Goal: Communication & Community: Connect with others

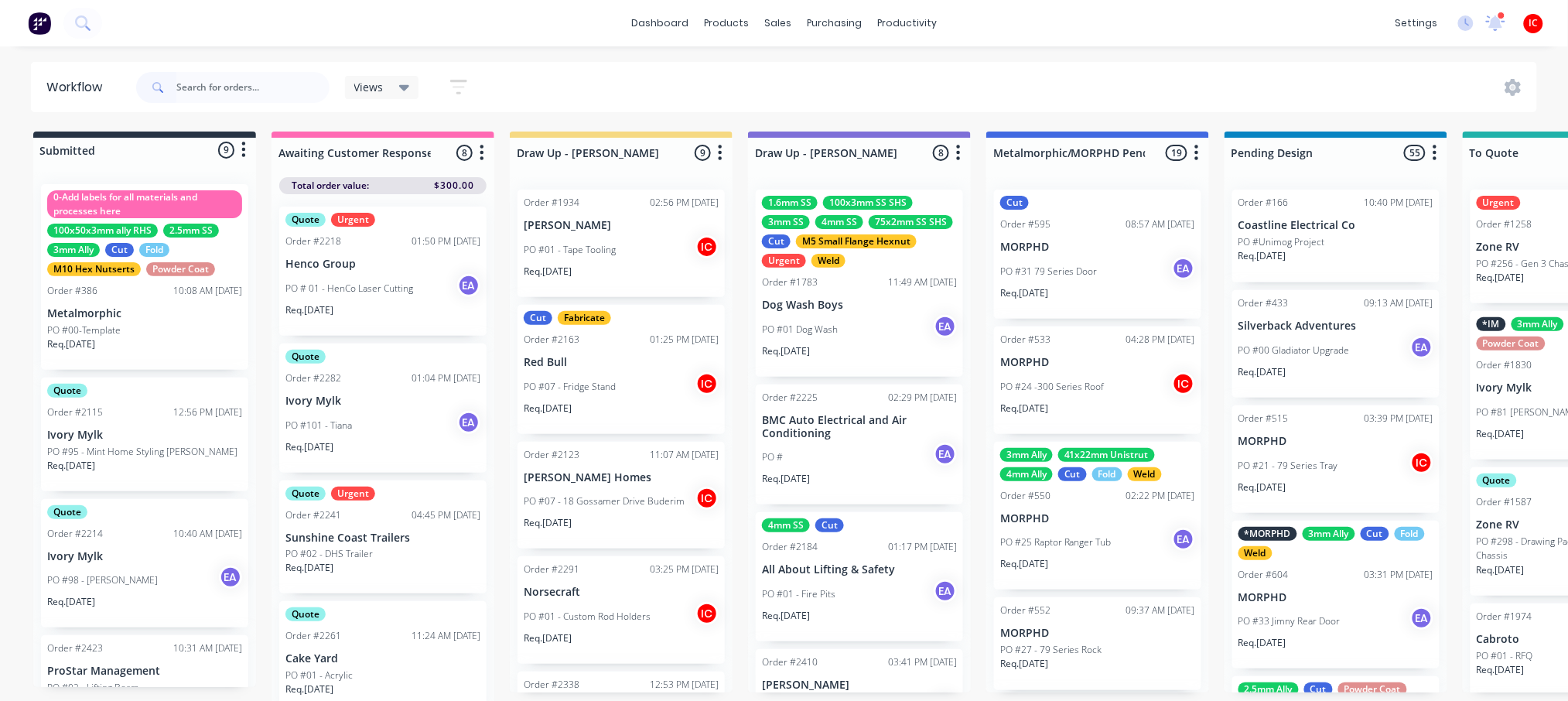
click at [1125, 57] on div "dashboard products sales purchasing productivity dashboard products Product Cat…" at bounding box center [784, 303] width 1568 height 607
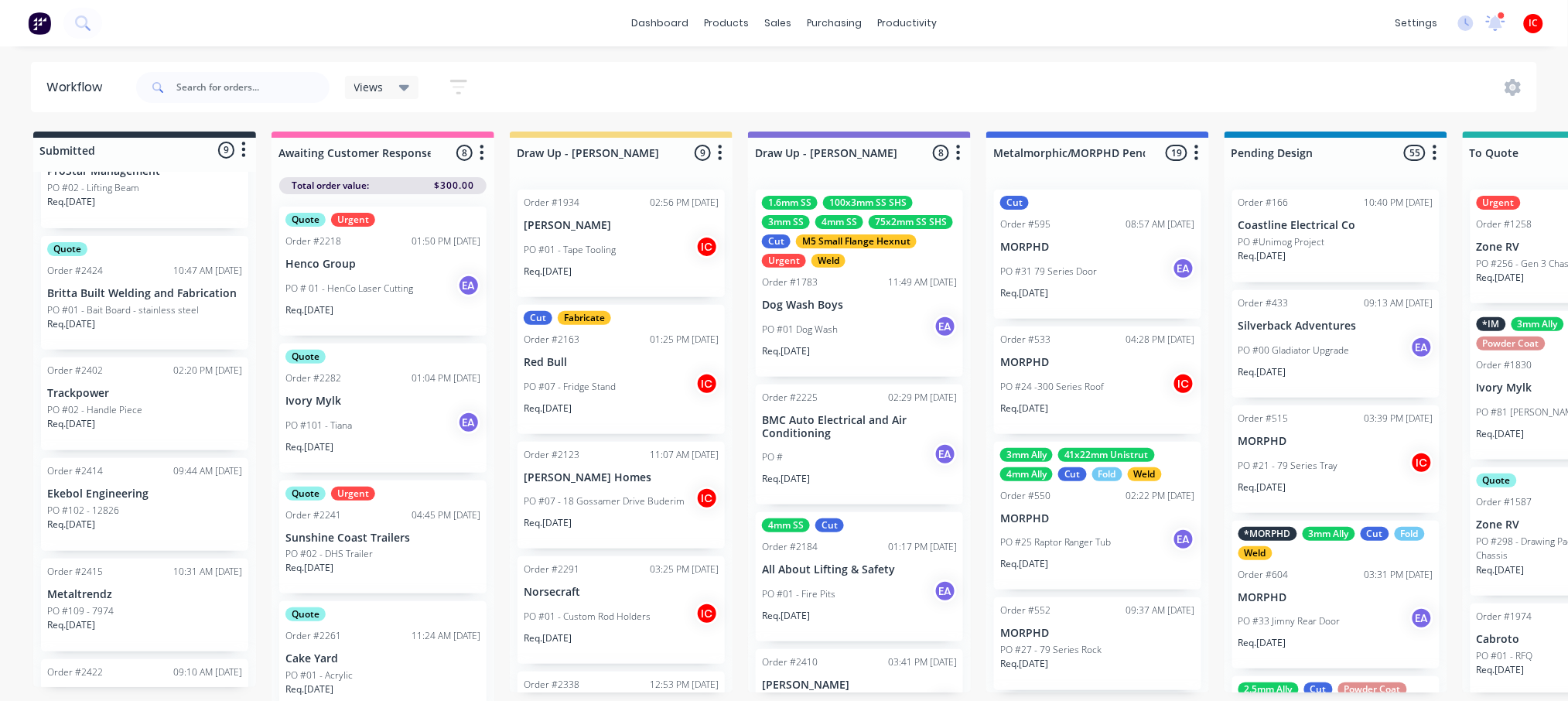
scroll to position [572, 0]
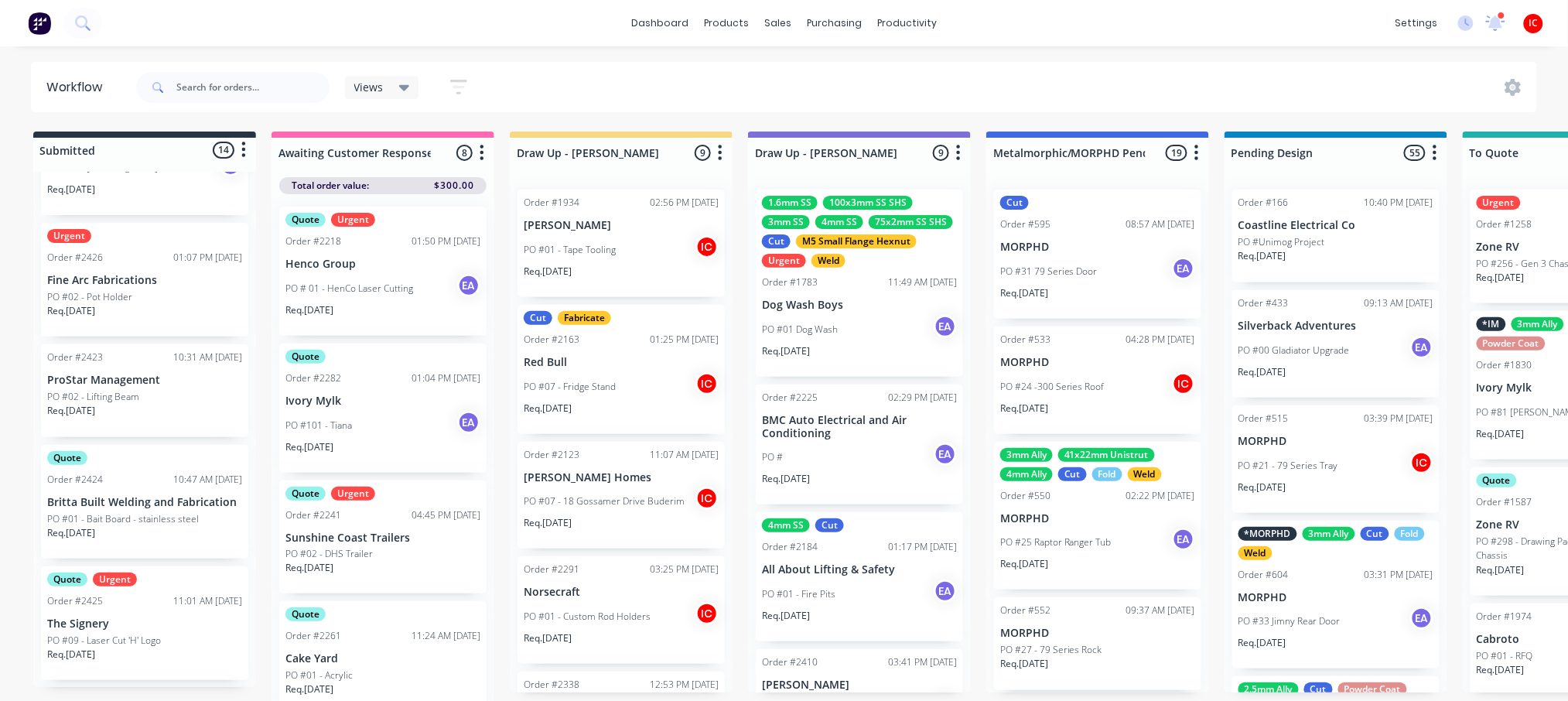
scroll to position [618, 0]
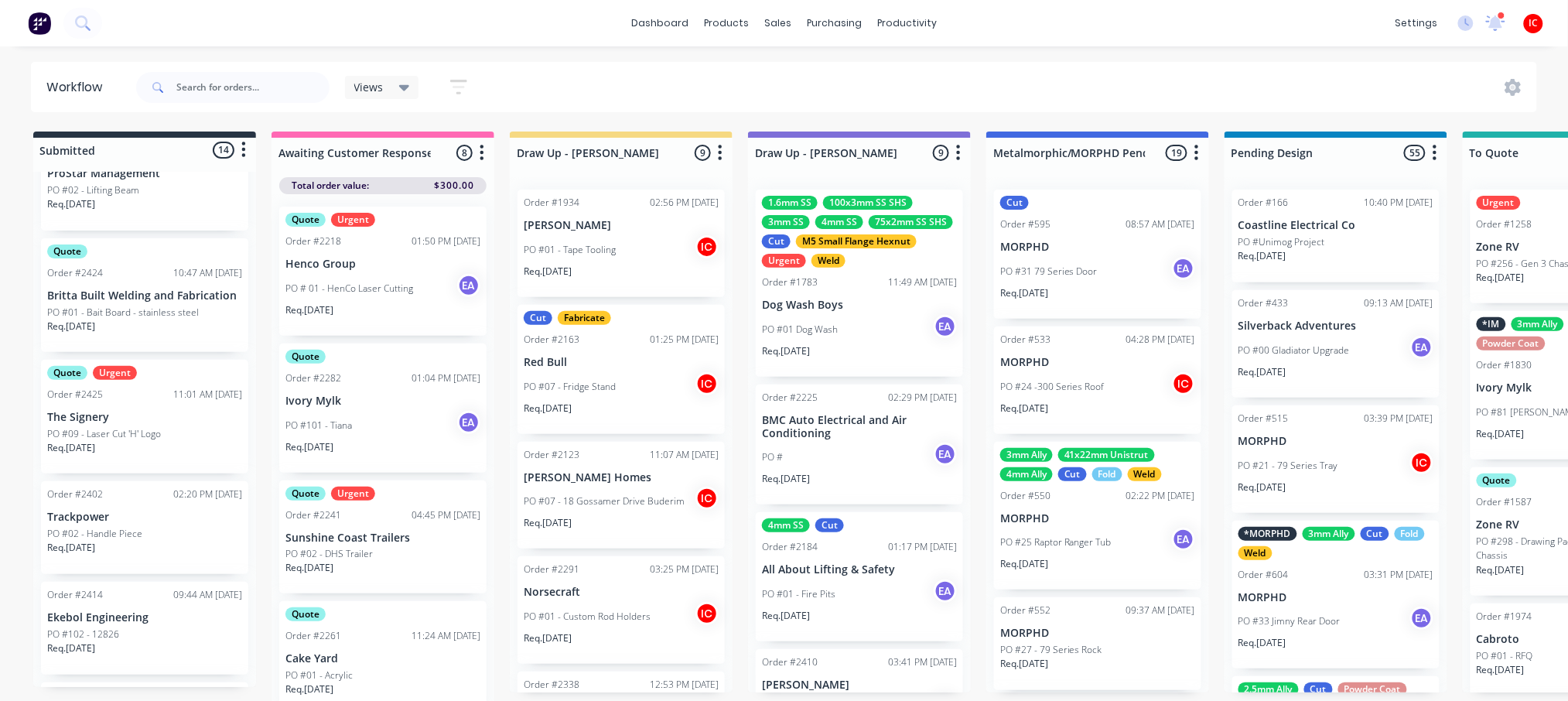
click at [155, 416] on p "The Signery" at bounding box center [145, 417] width 195 height 13
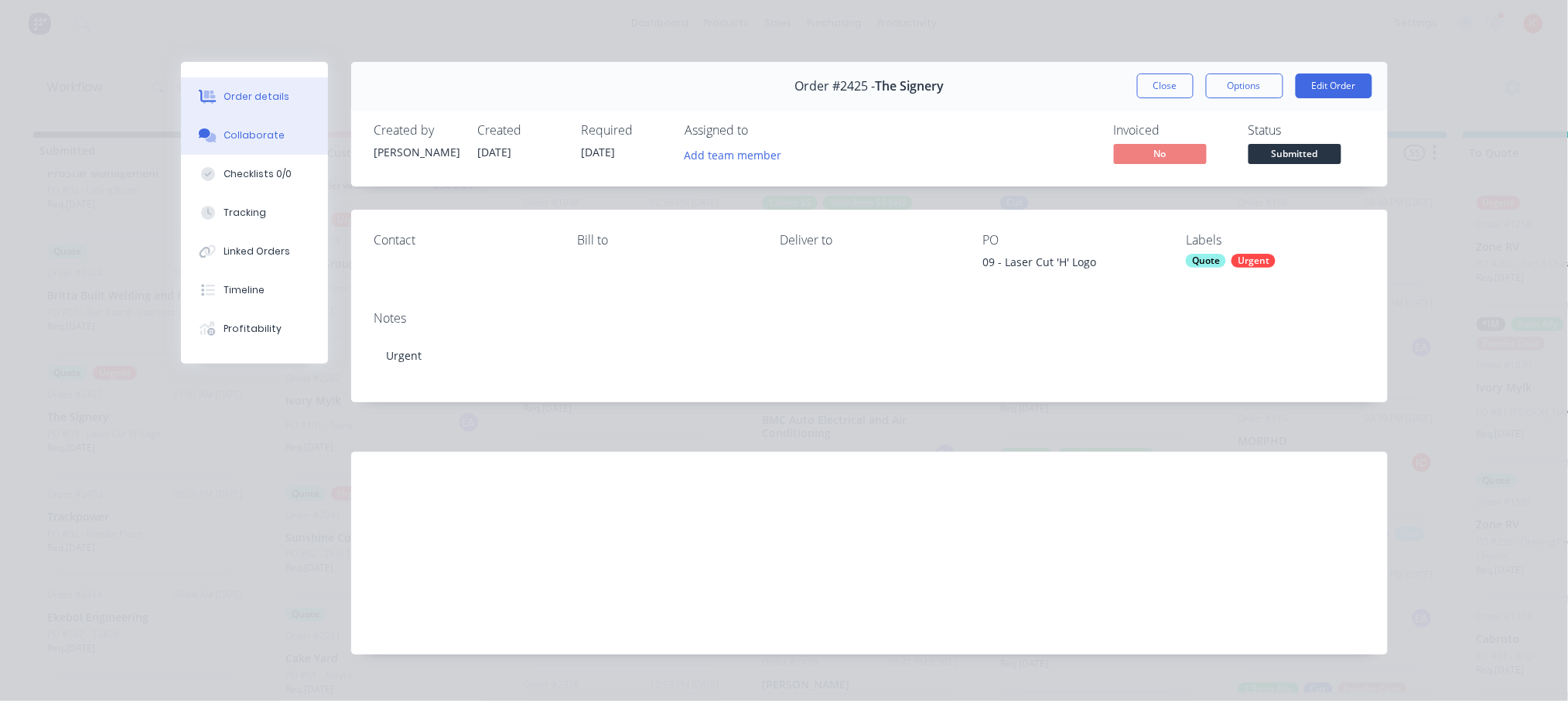
click at [236, 134] on div "Collaborate" at bounding box center [254, 134] width 61 height 14
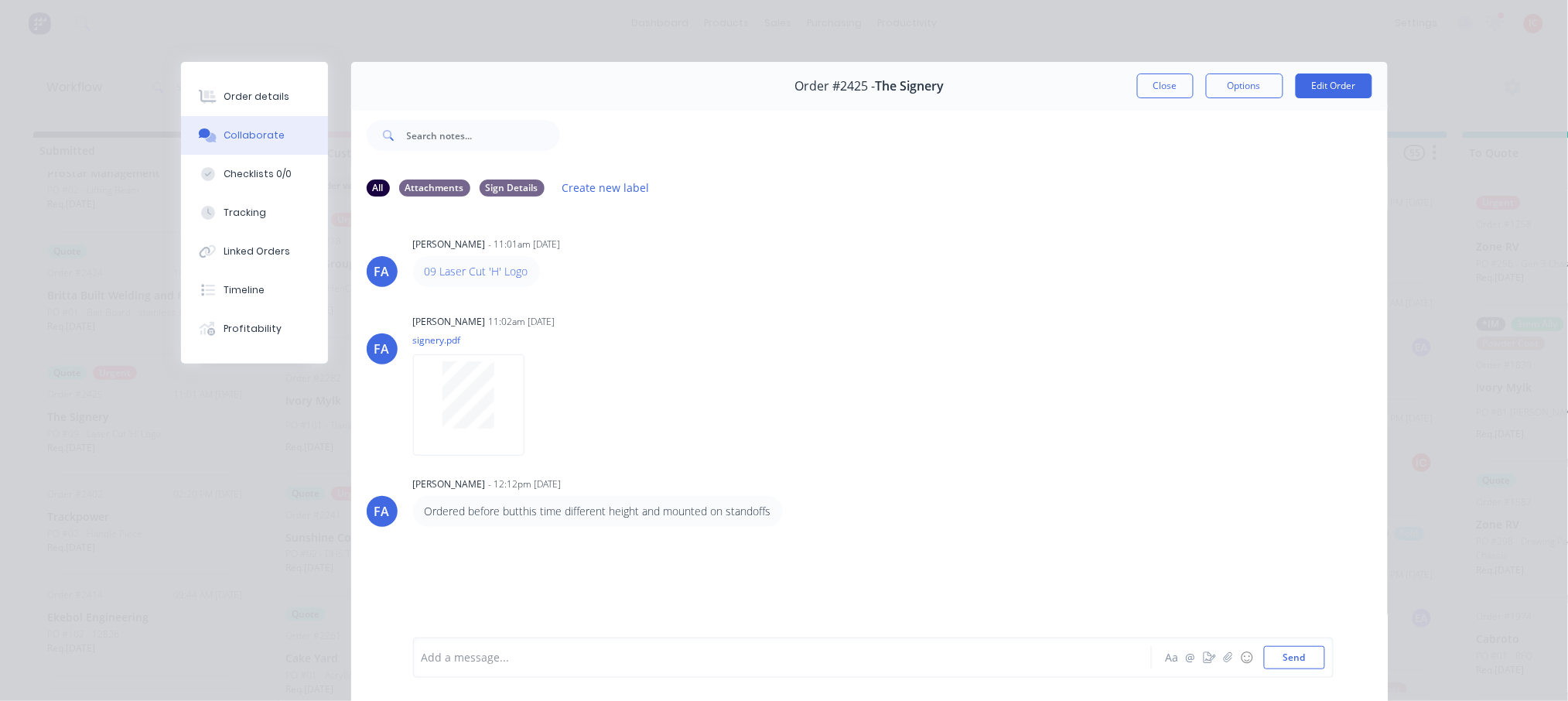
click at [35, 144] on div "Order details Collaborate Checklists 0/0 Tracking Linked Orders Timeline Profit…" at bounding box center [784, 350] width 1568 height 701
click at [72, 169] on div "Order details Collaborate Checklists 0/0 Tracking Linked Orders Timeline Profit…" at bounding box center [784, 350] width 1568 height 701
click at [1144, 85] on button "Close" at bounding box center [1165, 85] width 57 height 25
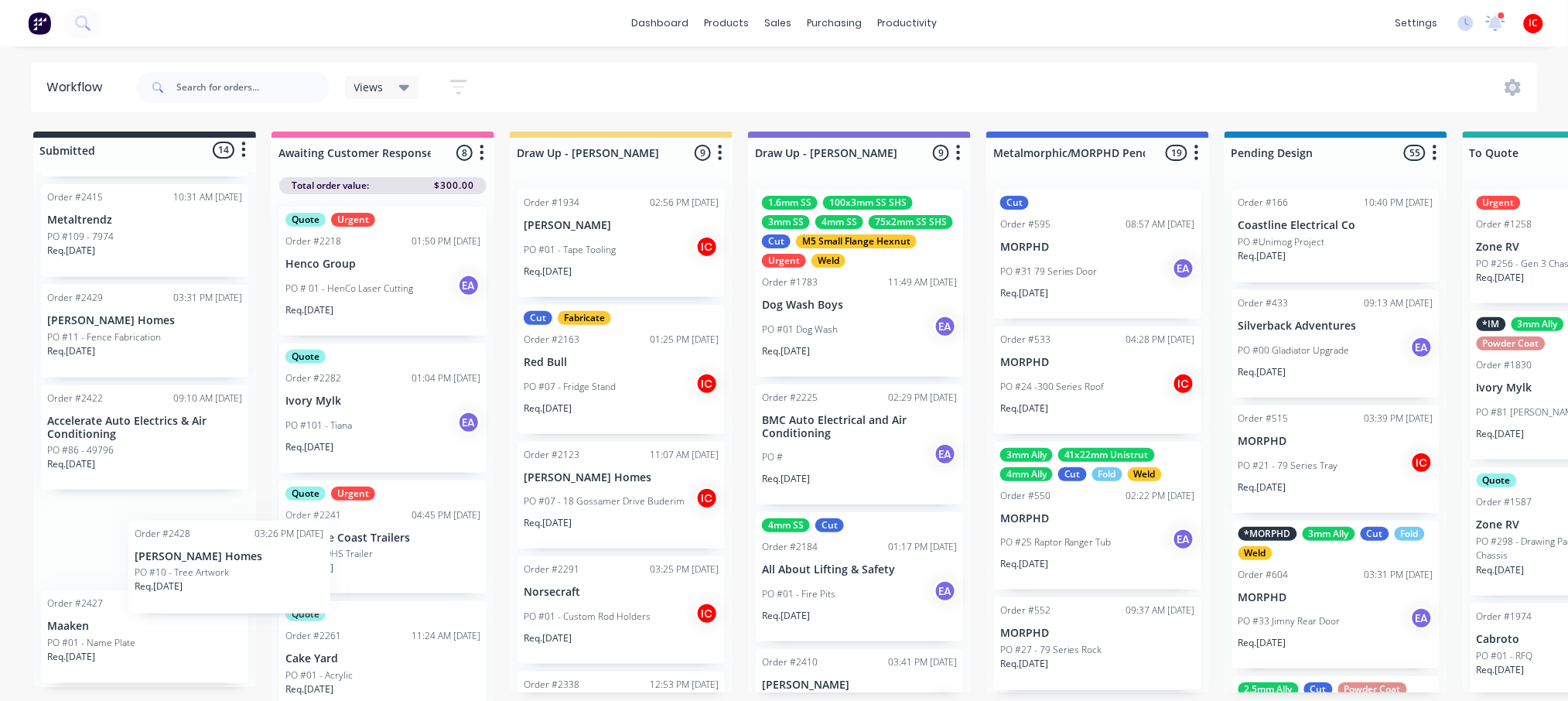
scroll to position [2, 0]
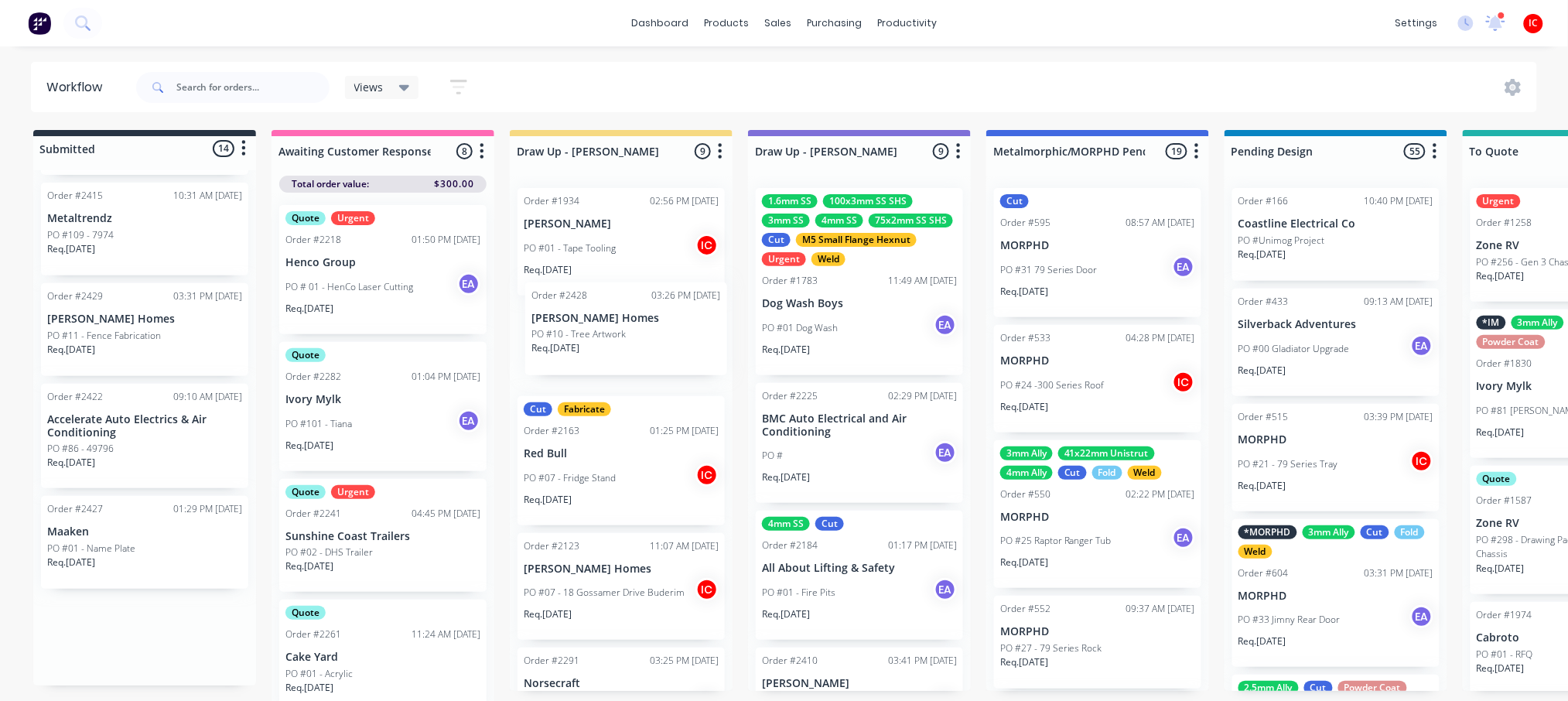
drag, startPoint x: 154, startPoint y: 652, endPoint x: 641, endPoint y: 331, distance: 583.3
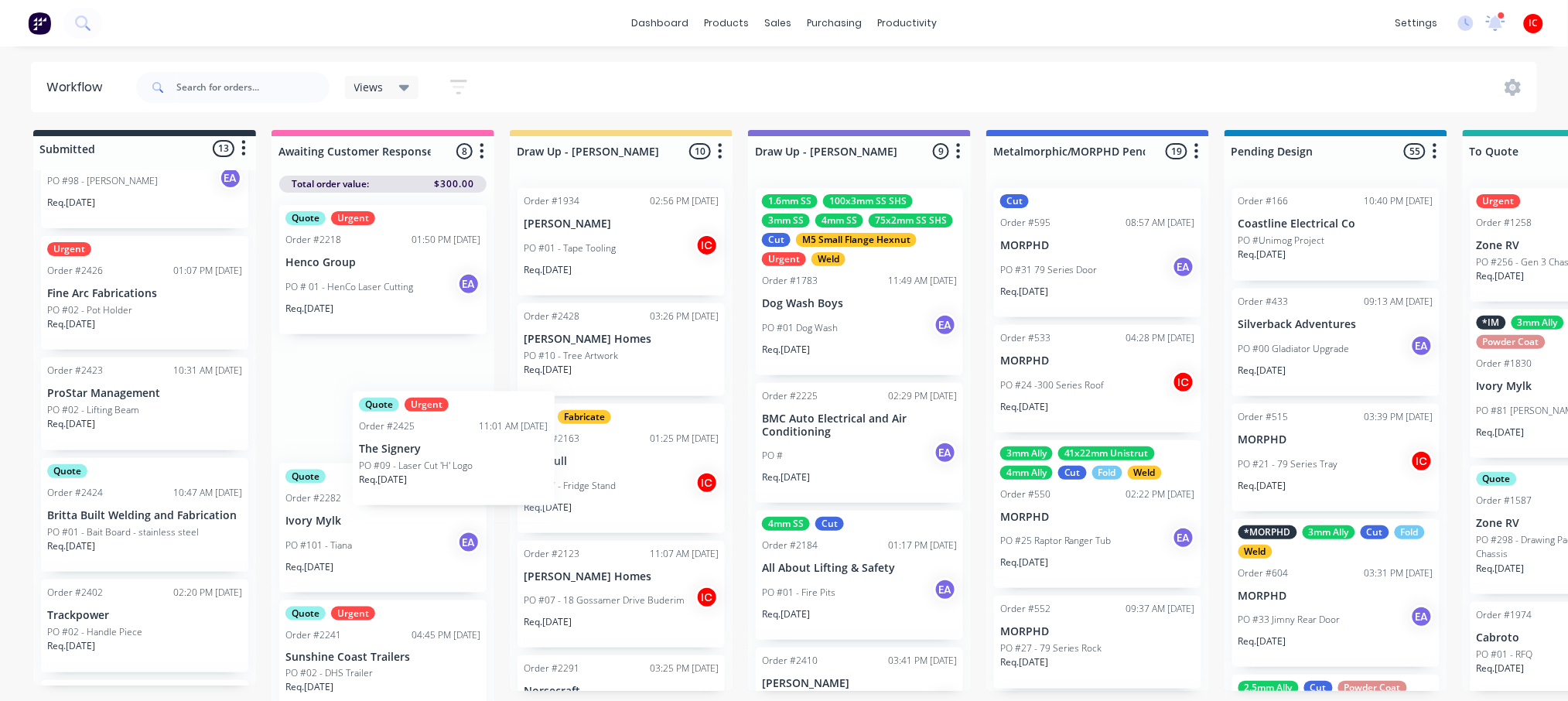
scroll to position [4, 0]
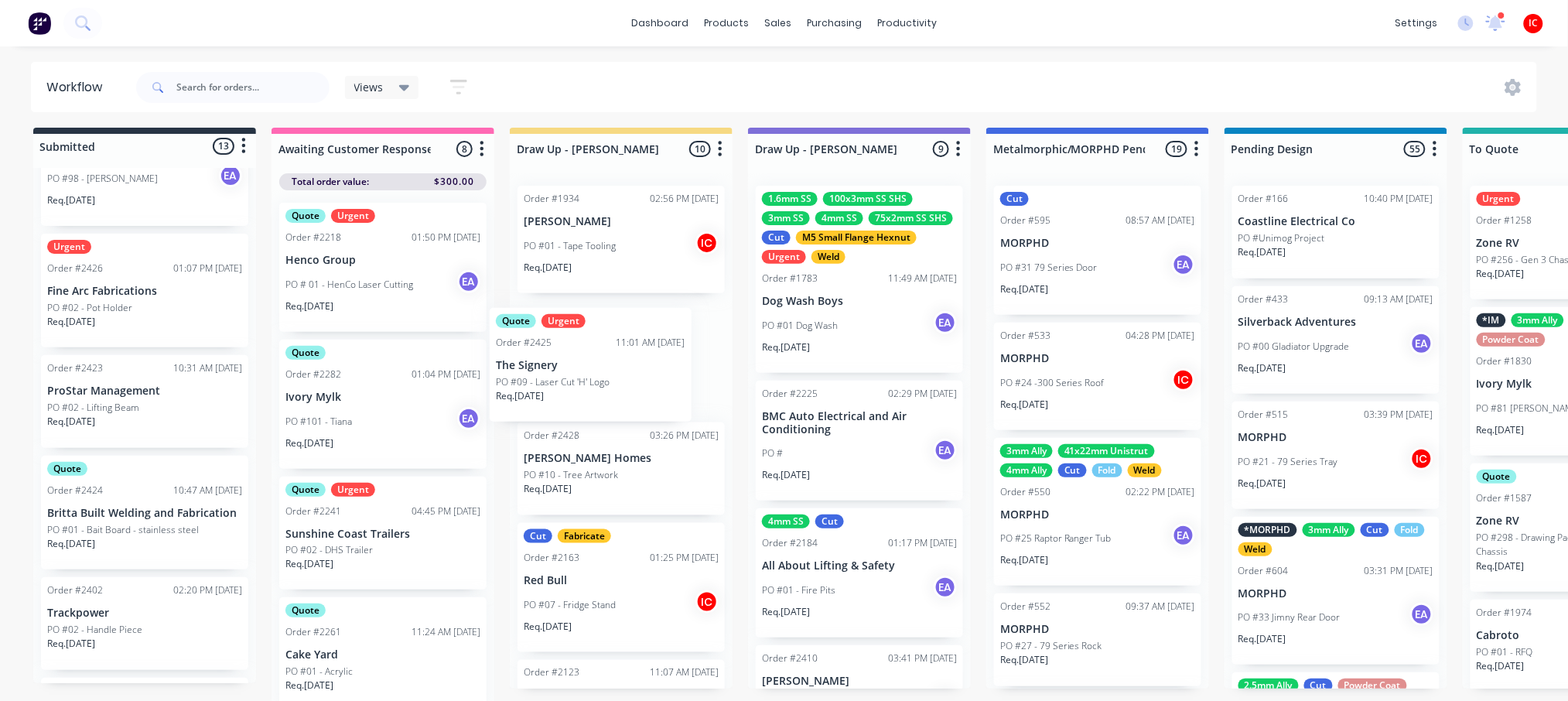
drag, startPoint x: 148, startPoint y: 647, endPoint x: 629, endPoint y: 370, distance: 555.1
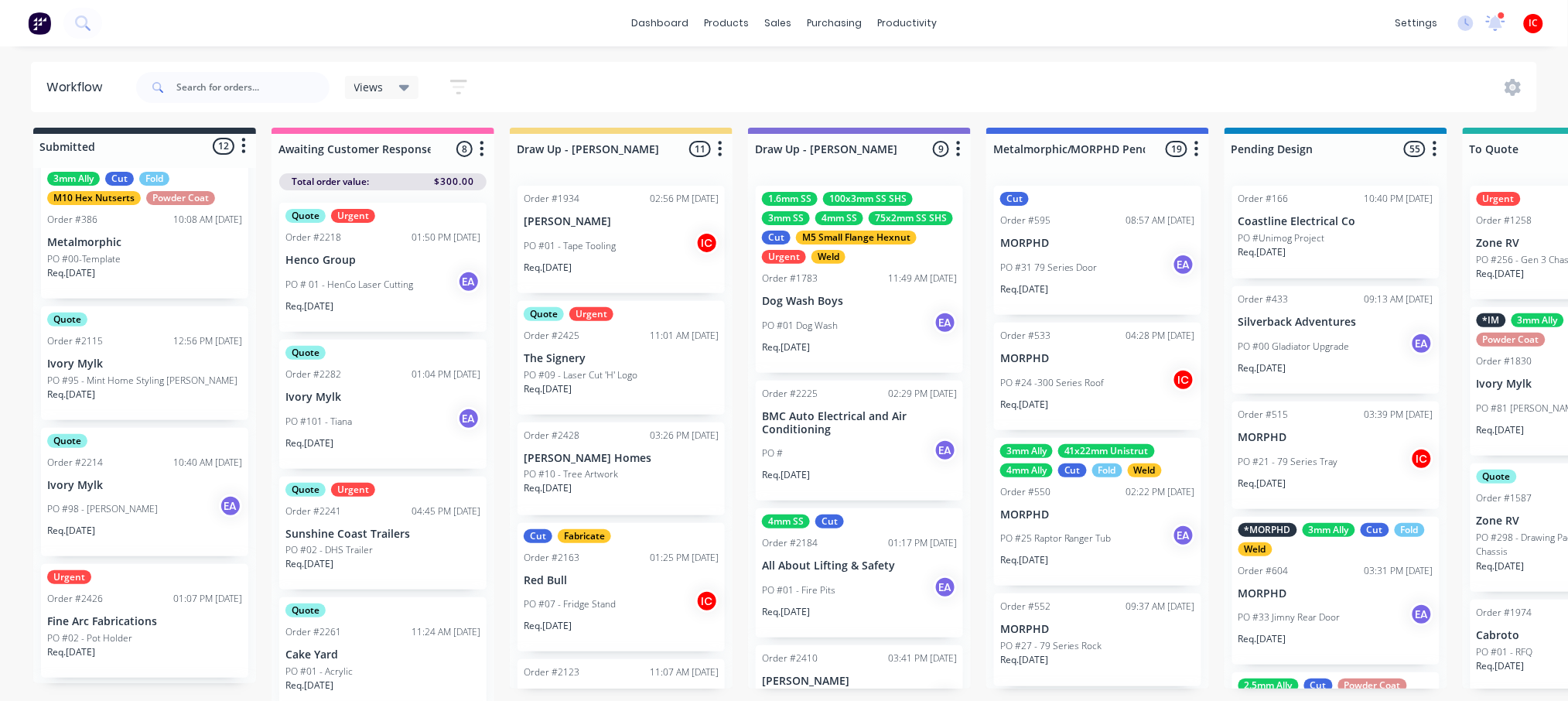
scroll to position [103, 0]
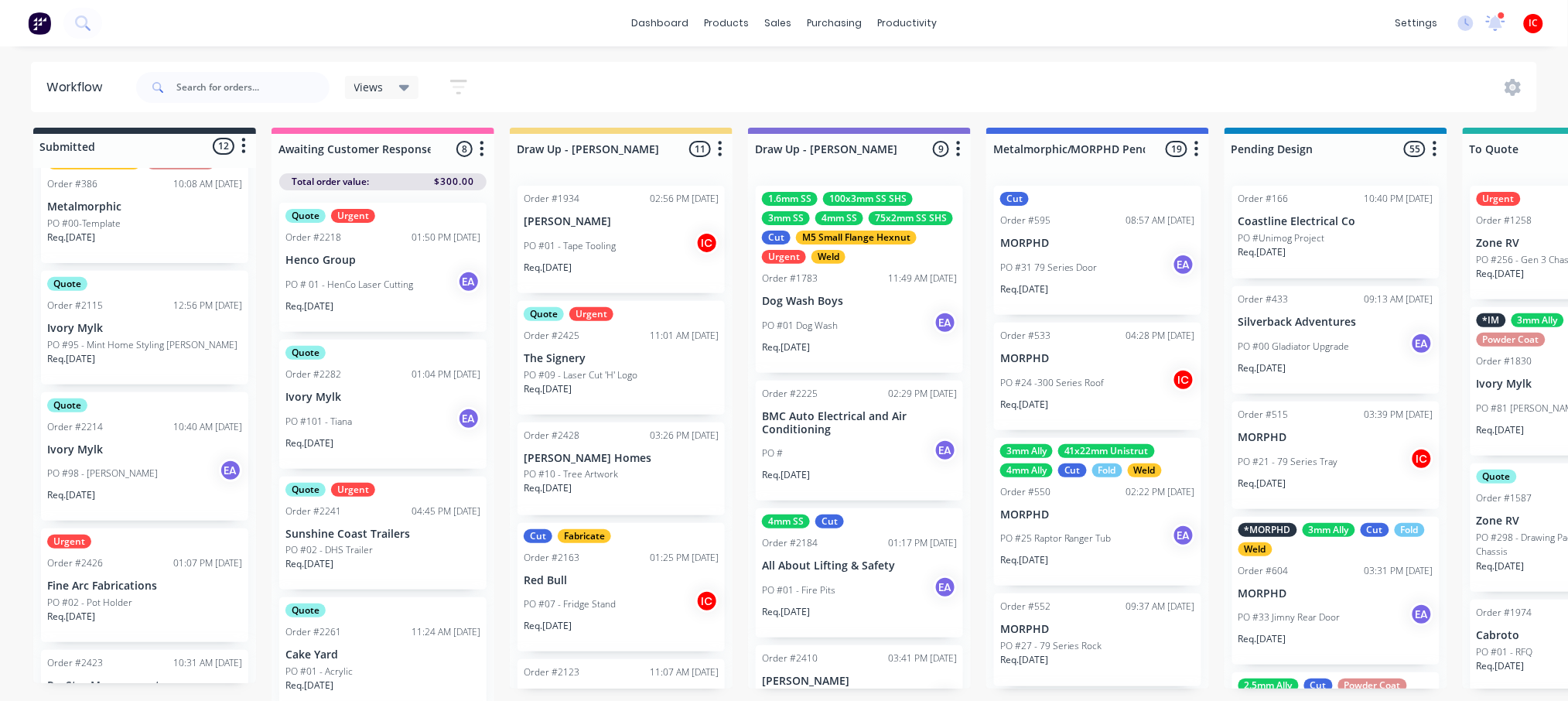
click at [156, 580] on p "Fine Arc Fabrications" at bounding box center [145, 586] width 195 height 13
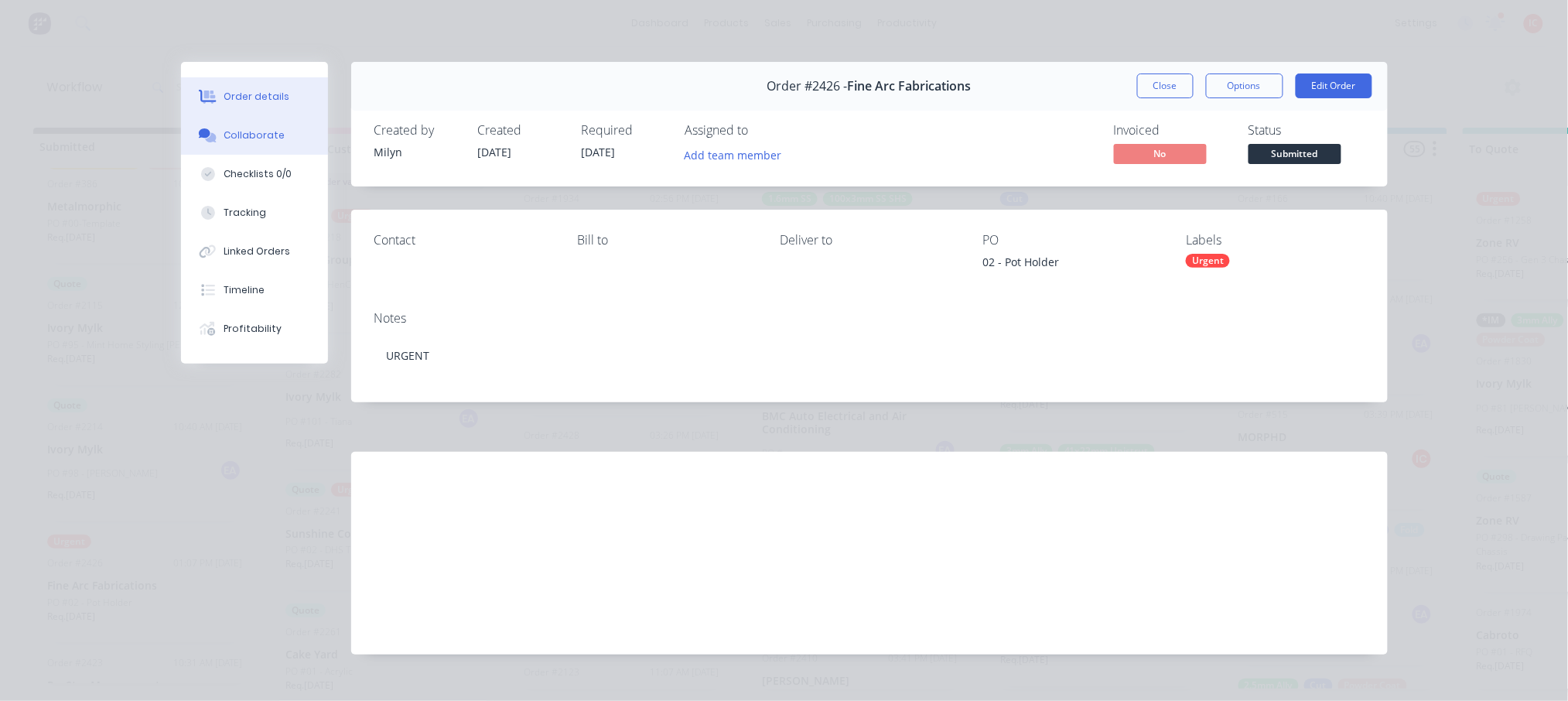
click at [234, 134] on div "Collaborate" at bounding box center [254, 134] width 61 height 14
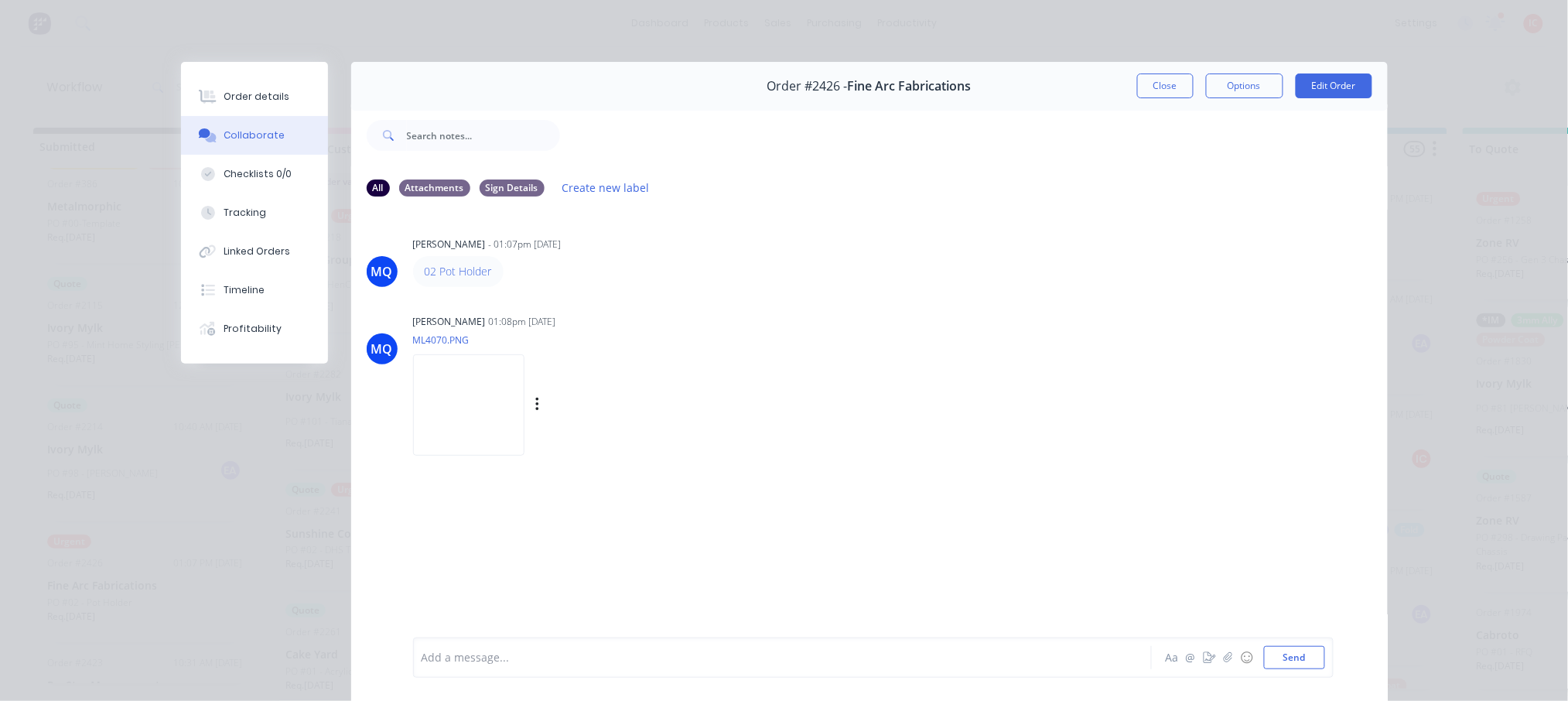
click at [496, 406] on img at bounding box center [469, 404] width 111 height 101
click at [248, 96] on div "Order details" at bounding box center [256, 96] width 66 height 14
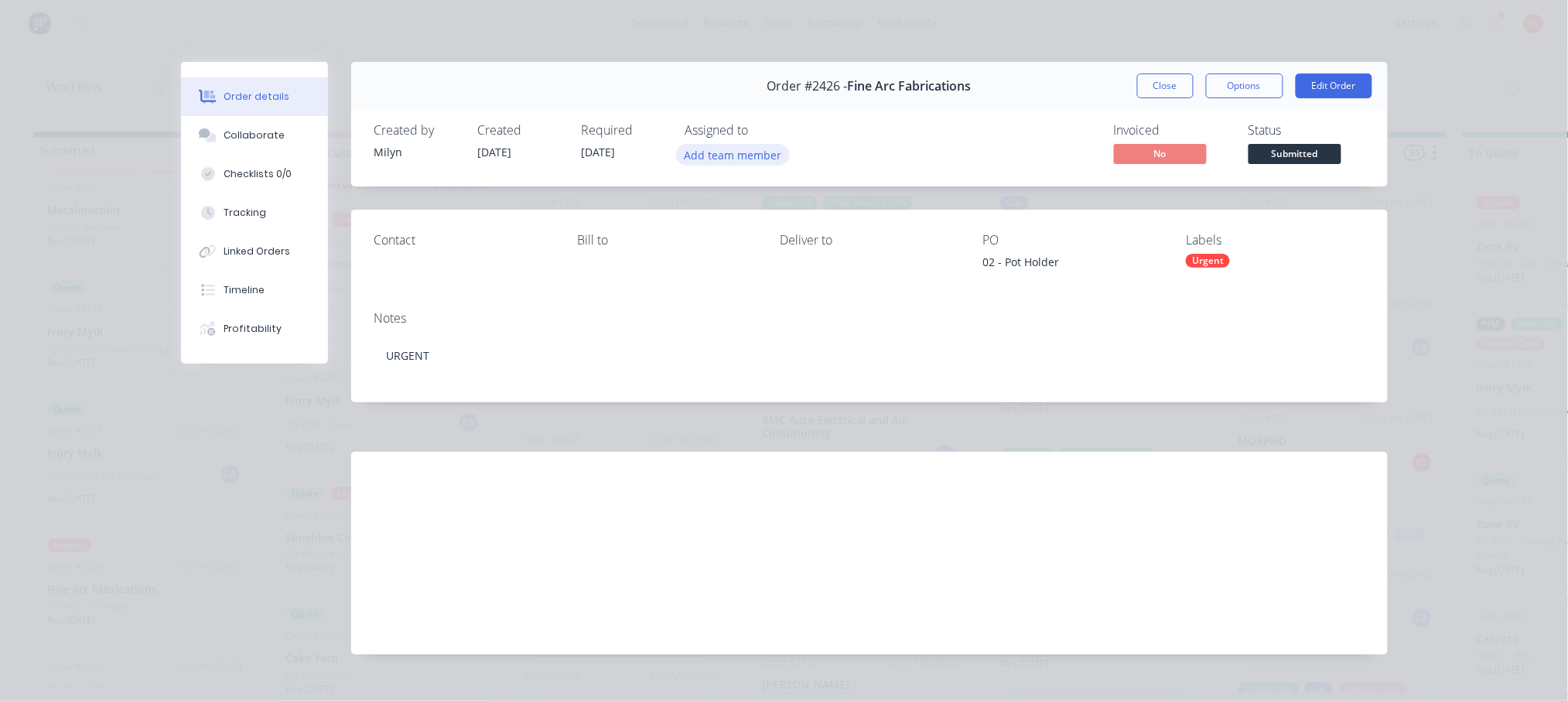
click at [721, 158] on button "Add team member" at bounding box center [733, 154] width 114 height 21
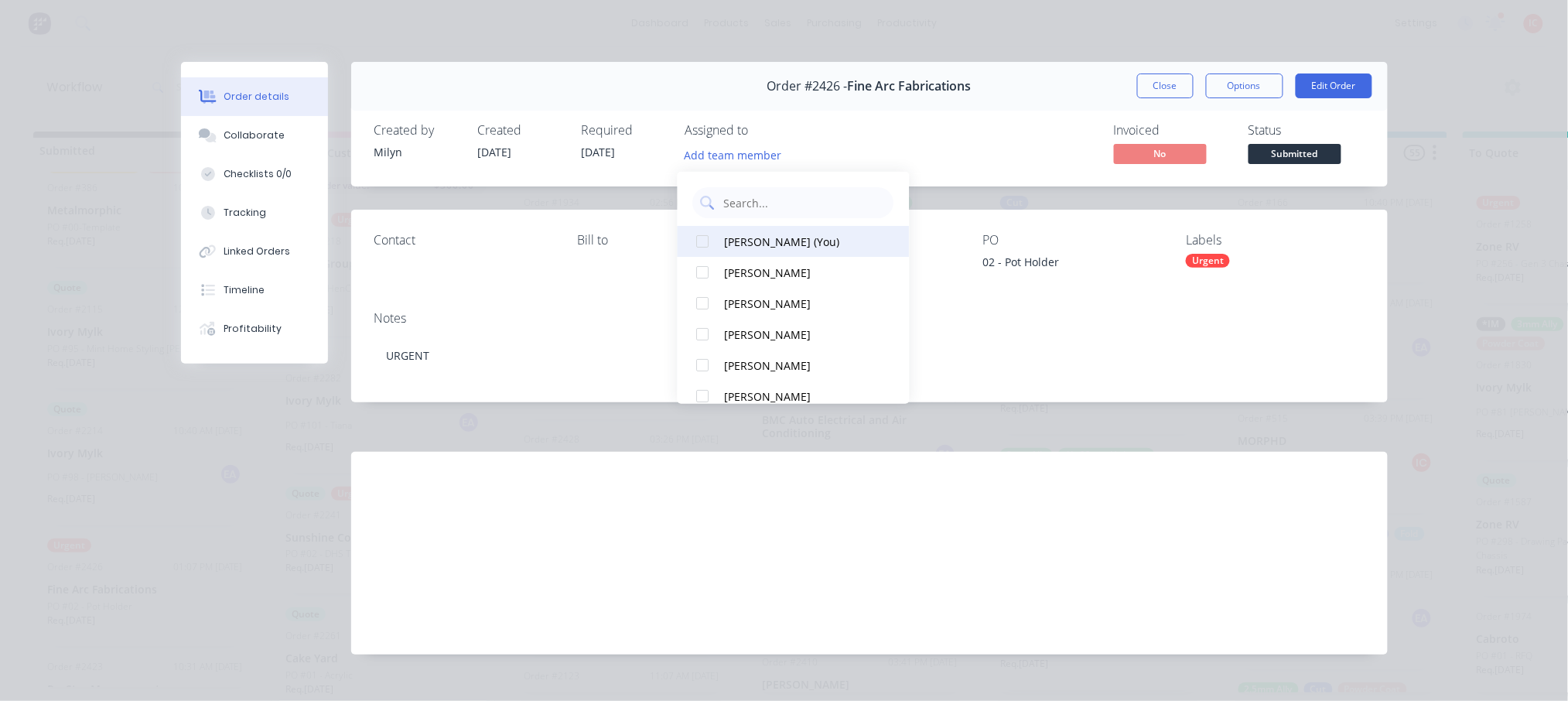
click at [775, 244] on div "[PERSON_NAME] (You)" at bounding box center [802, 241] width 155 height 17
drag, startPoint x: 976, startPoint y: 106, endPoint x: 1195, endPoint y: 69, distance: 222.1
click at [976, 106] on div "Order #2426 - Fine Arc Fabrications Close Options Edit Order" at bounding box center [870, 86] width 1037 height 49
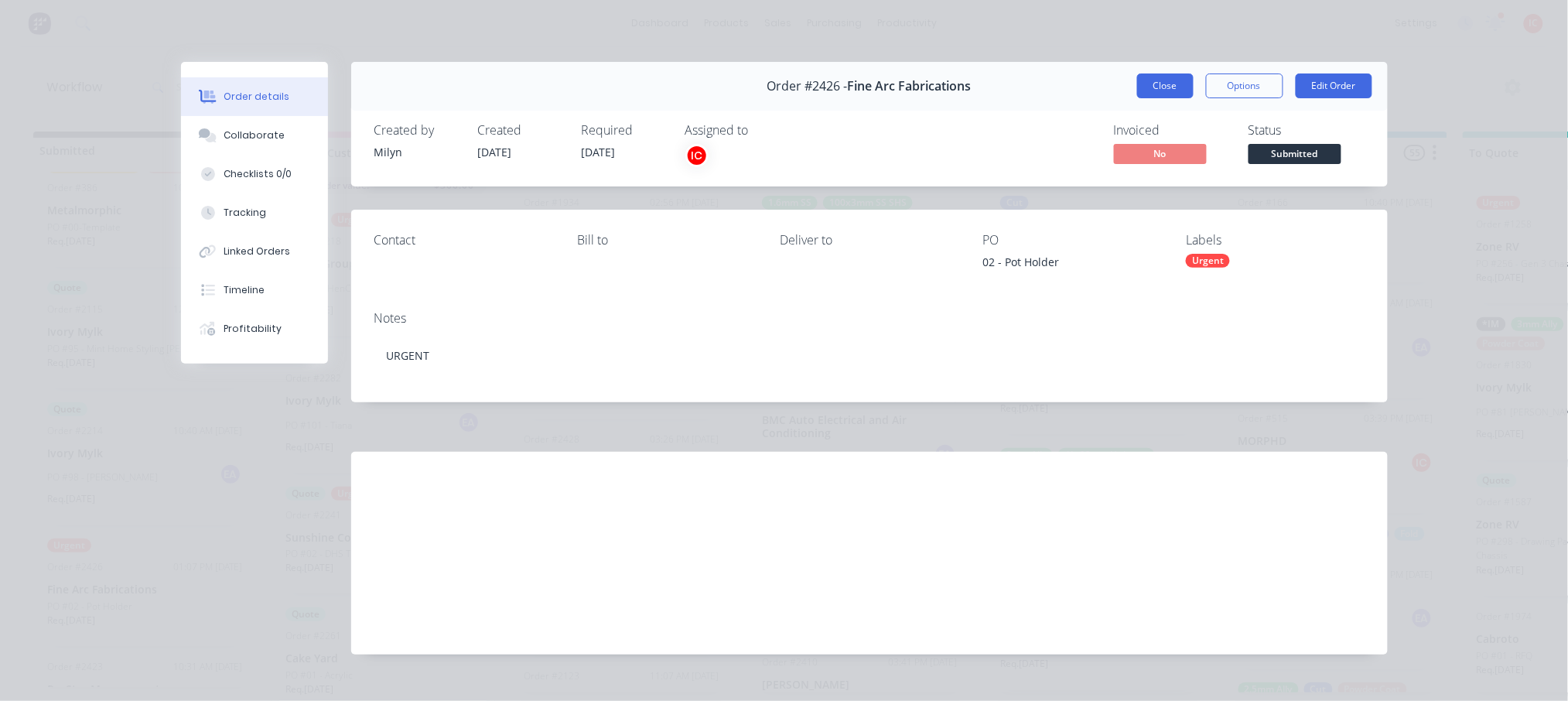
click at [1153, 91] on button "Close" at bounding box center [1165, 85] width 57 height 25
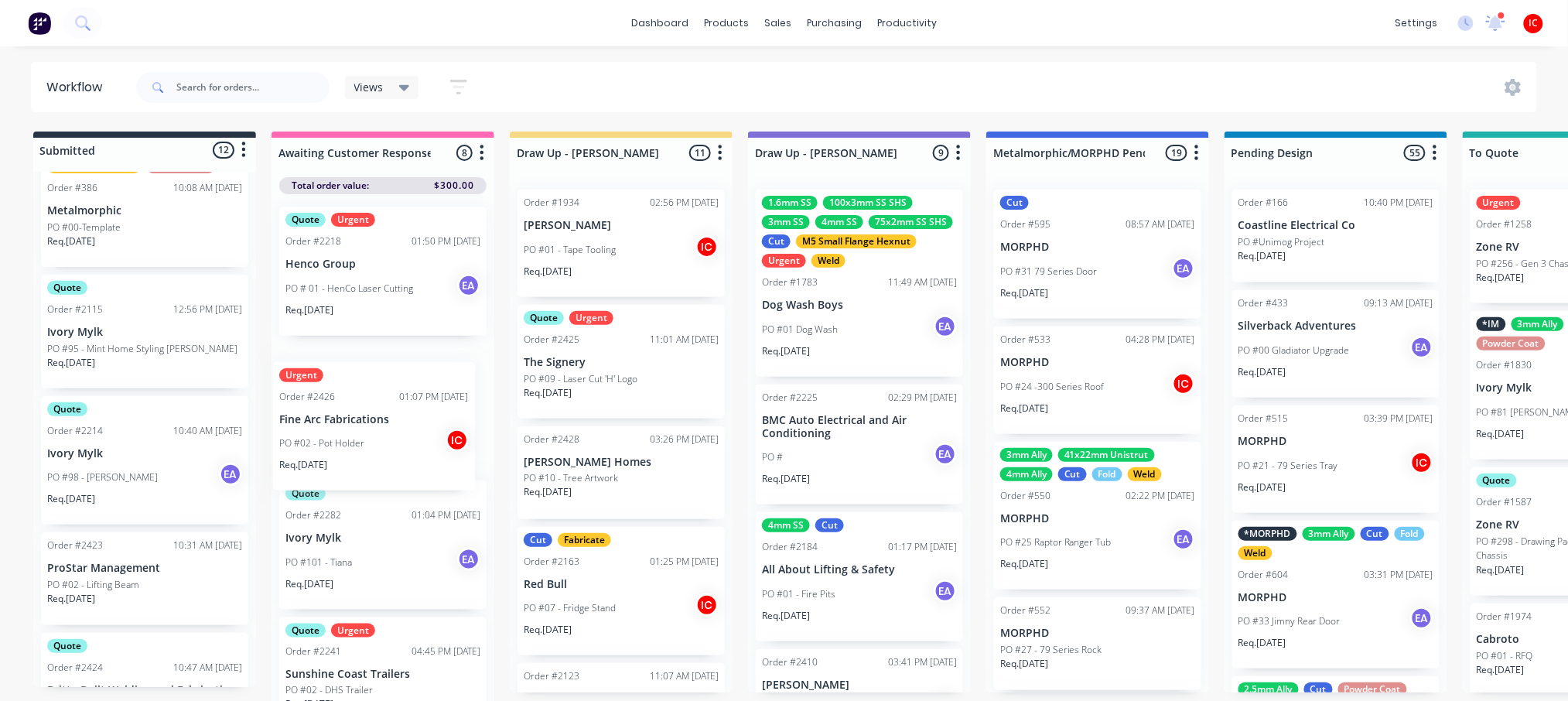
scroll to position [1, 0]
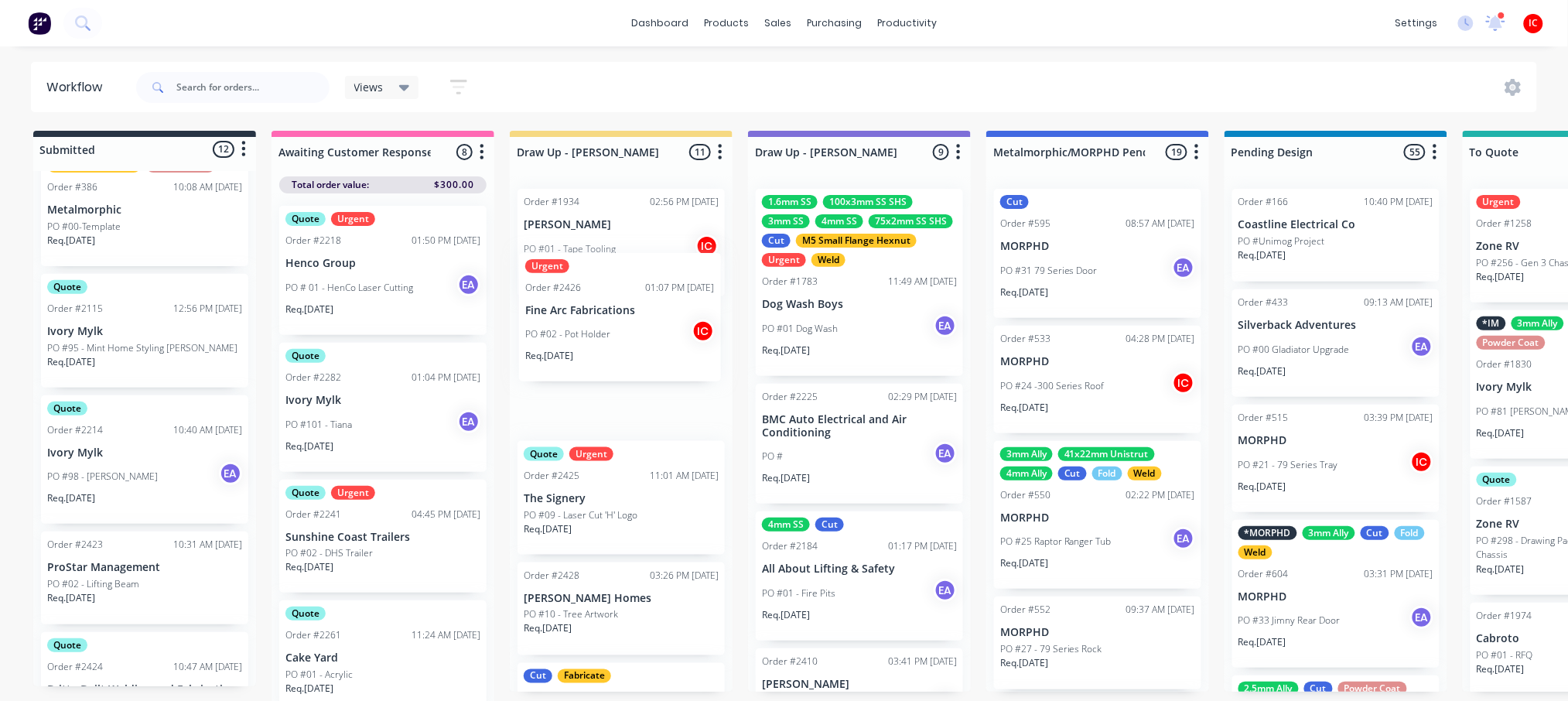
drag, startPoint x: 419, startPoint y: 370, endPoint x: 598, endPoint y: 312, distance: 188.2
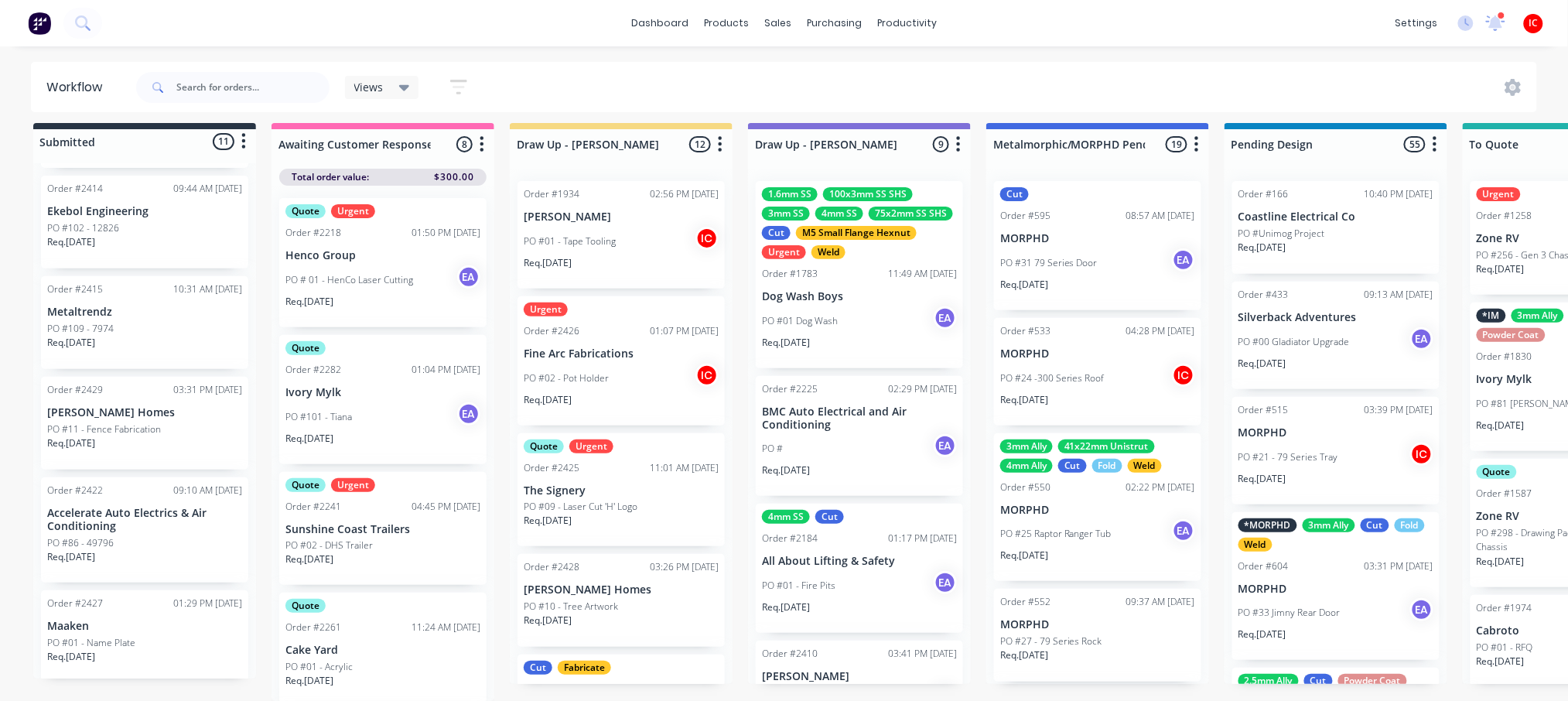
scroll to position [23, 0]
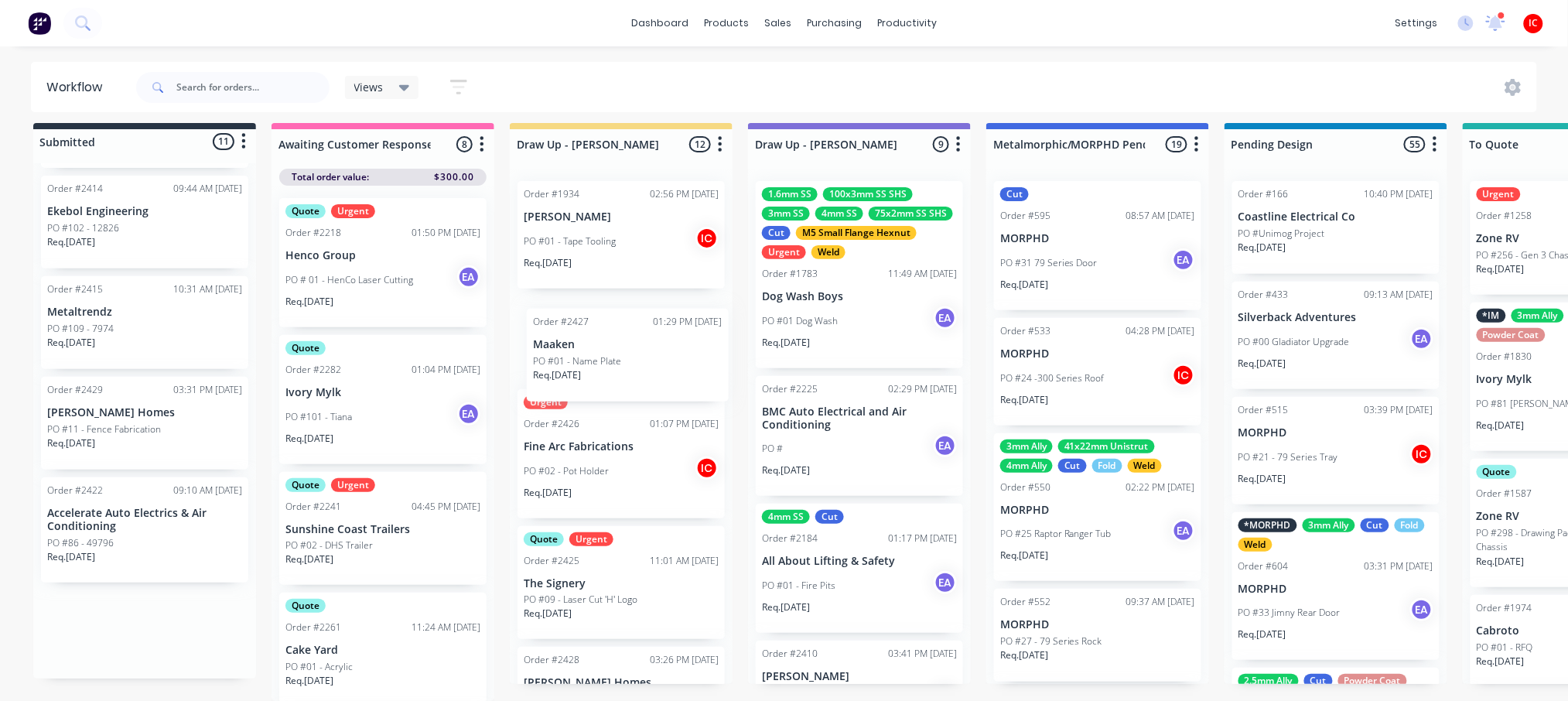
drag, startPoint x: 114, startPoint y: 640, endPoint x: 605, endPoint y: 367, distance: 561.8
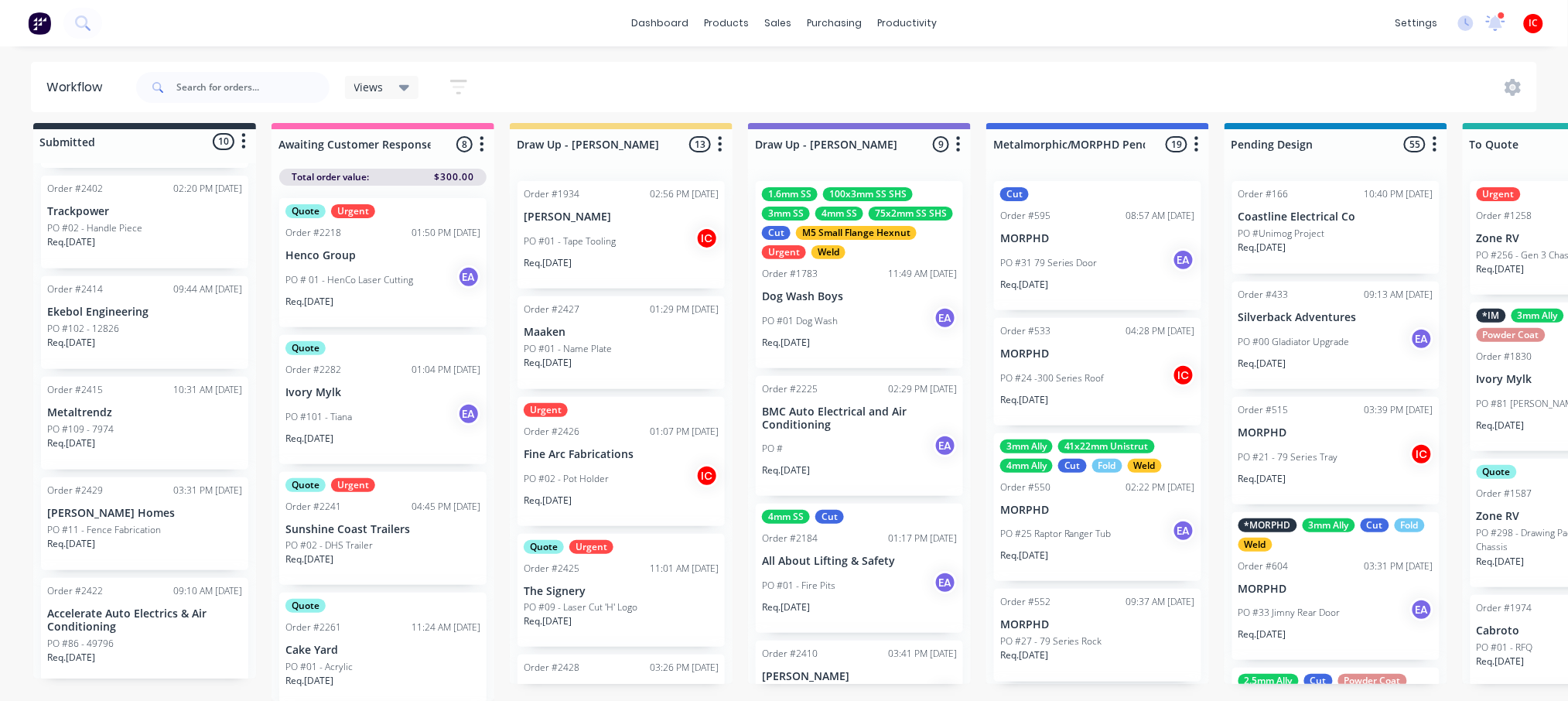
scroll to position [673, 0]
click at [641, 342] on div "PO #01 - Name Plate" at bounding box center [622, 349] width 195 height 14
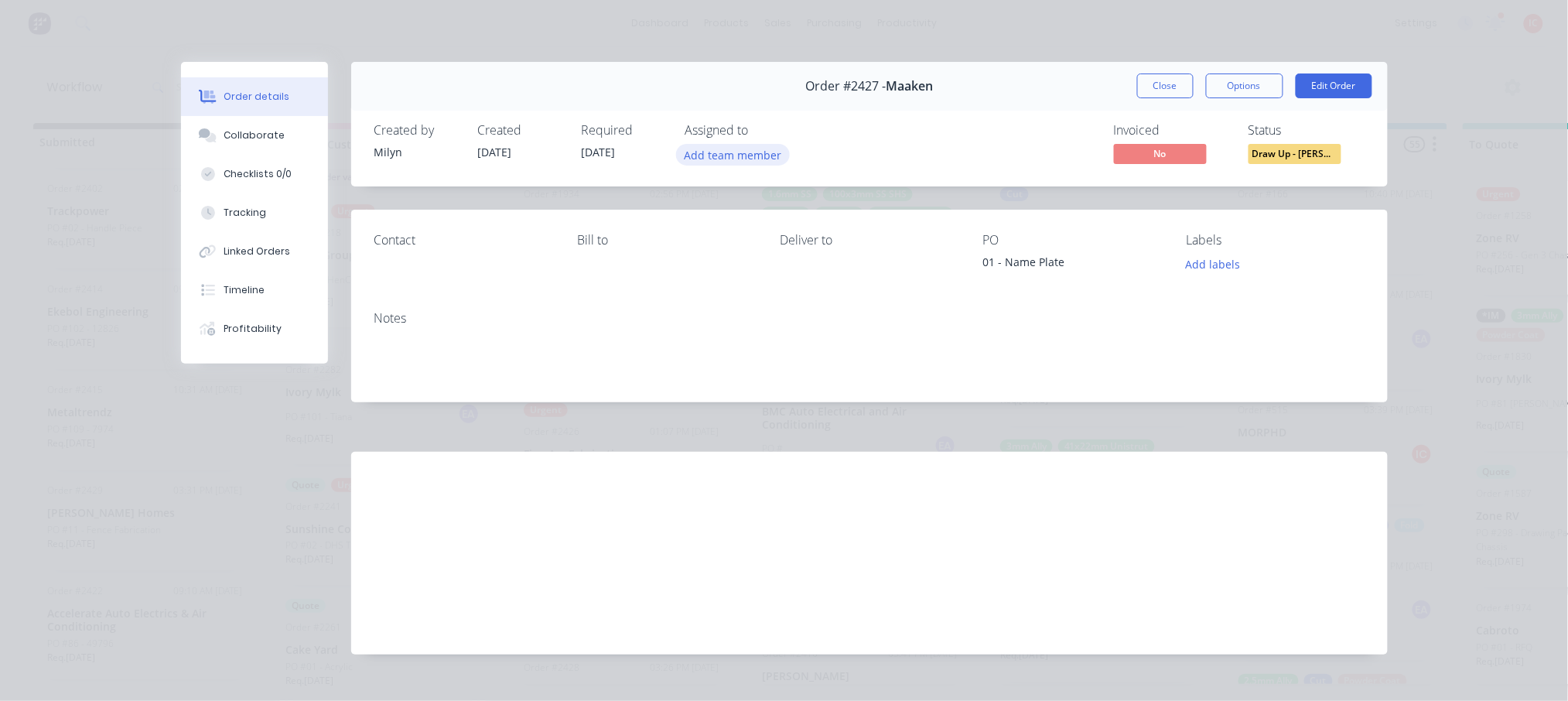
click at [739, 158] on button "Add team member" at bounding box center [733, 154] width 114 height 21
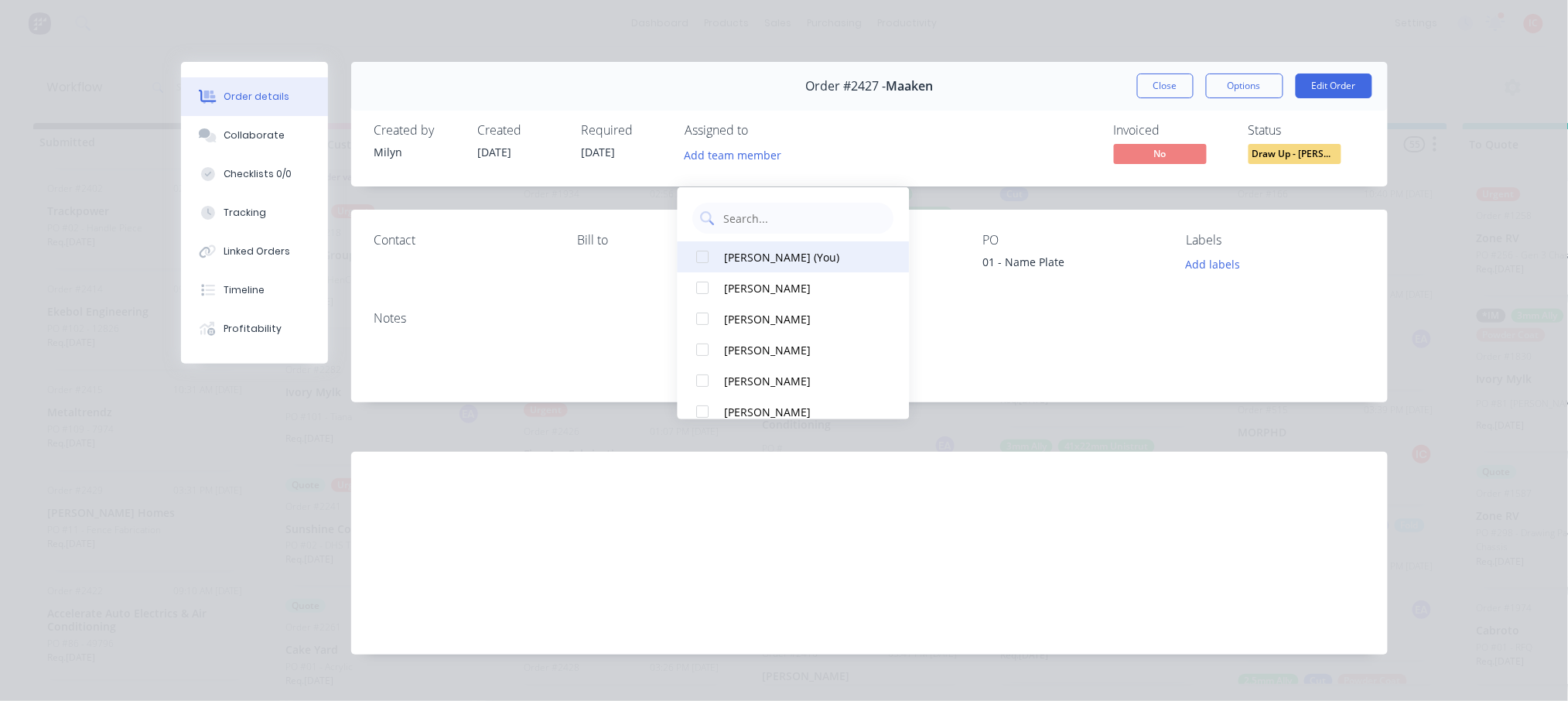
click at [752, 249] on div "[PERSON_NAME] (You)" at bounding box center [802, 257] width 155 height 17
click at [921, 142] on div "Invoiced No Status Draw Up - [PERSON_NAME]" at bounding box center [1102, 146] width 524 height 45
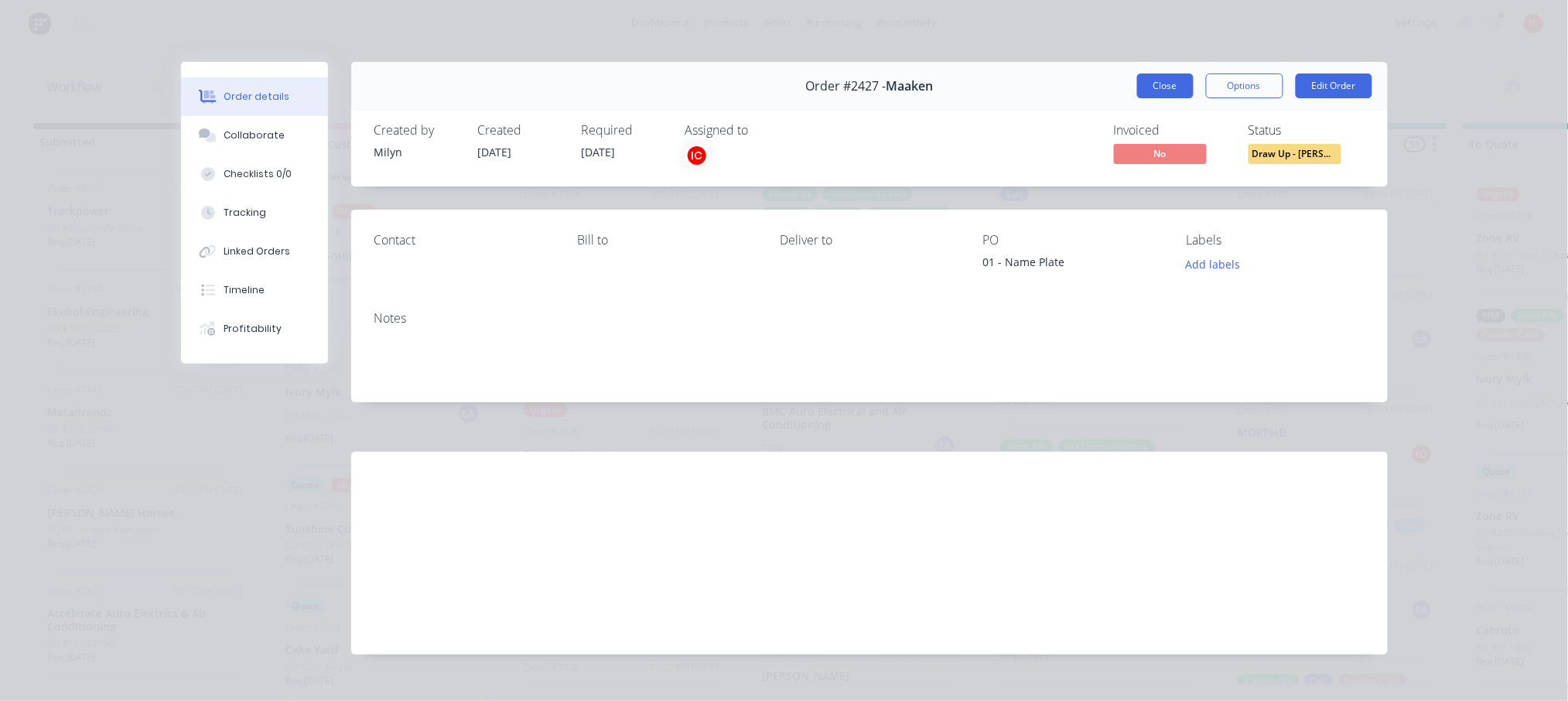
click at [1158, 85] on button "Close" at bounding box center [1165, 85] width 57 height 25
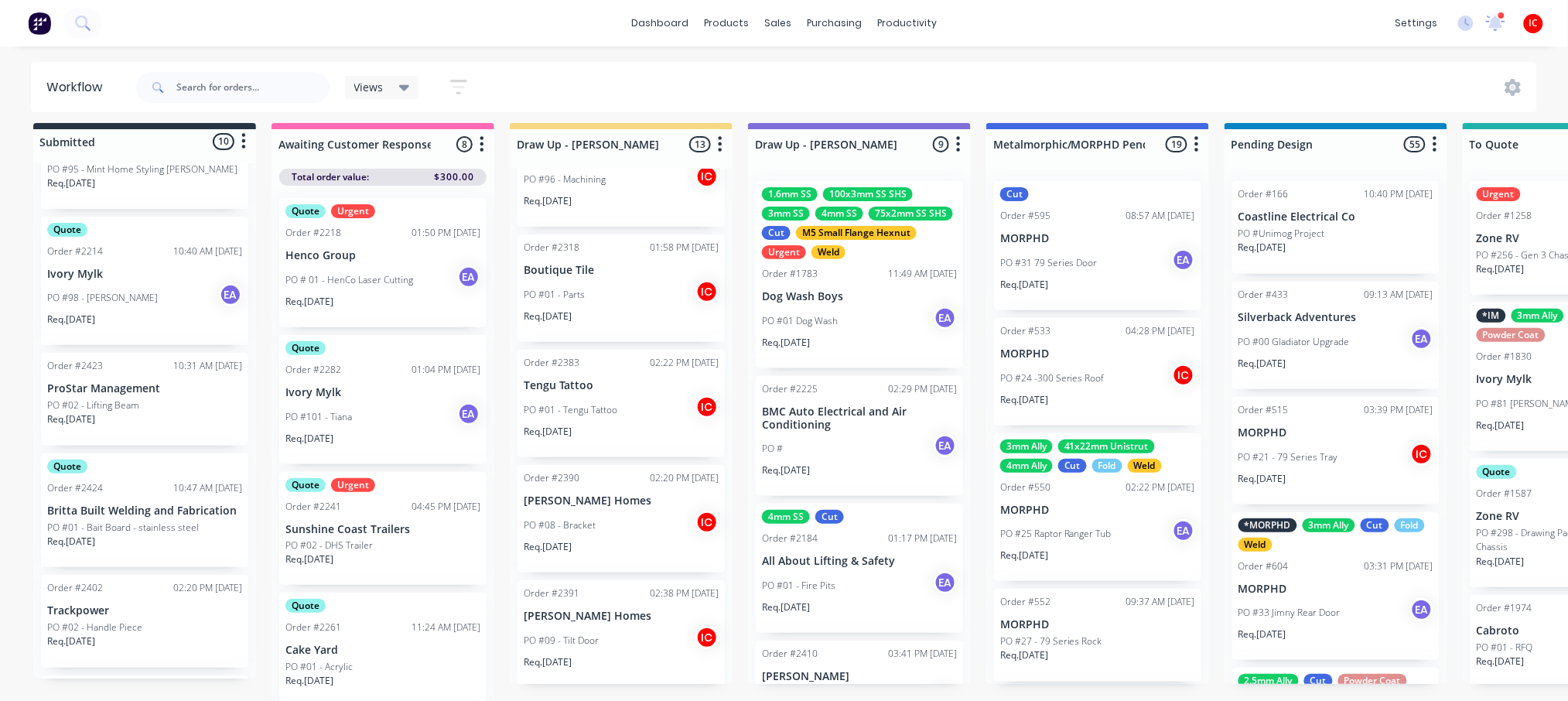
scroll to position [261, 0]
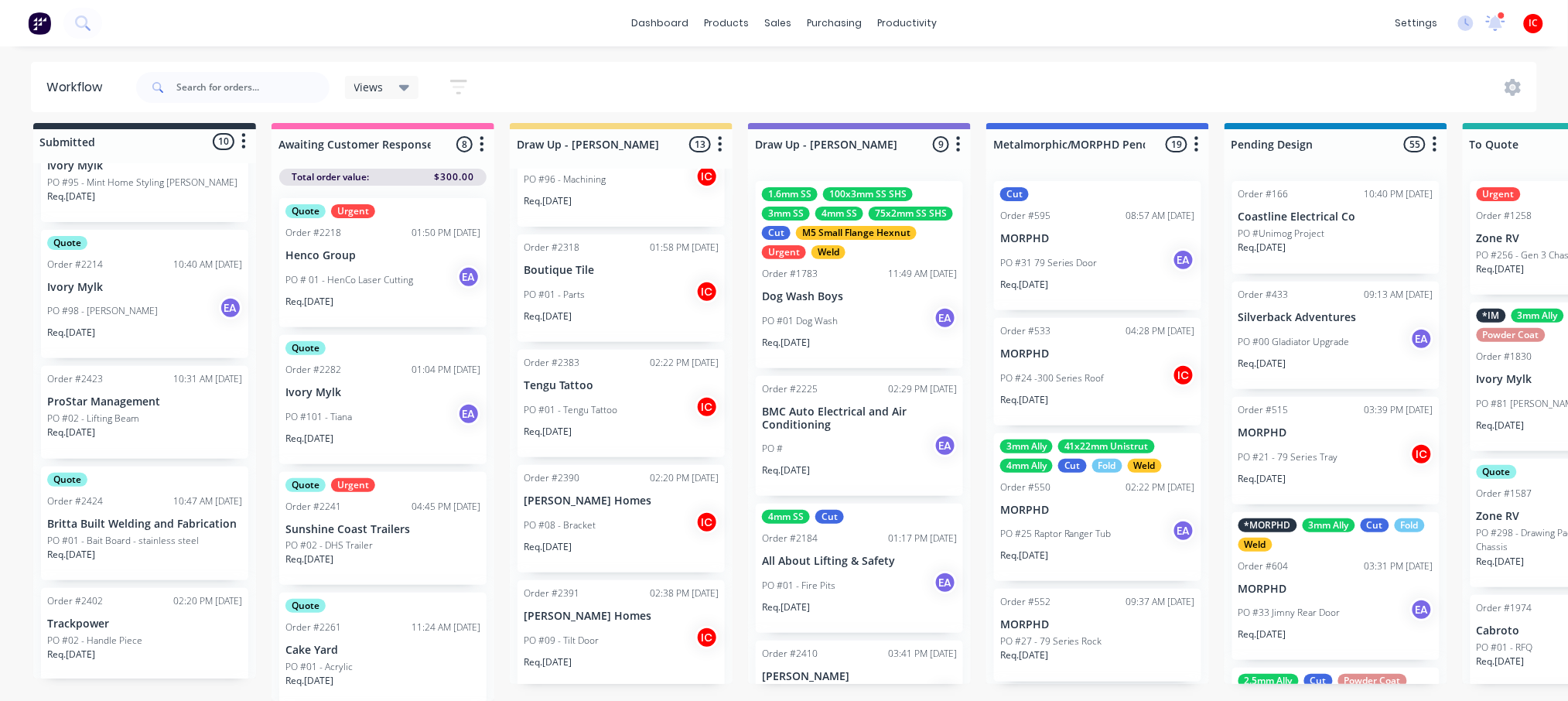
click at [181, 633] on div "PO #02 - Handle Piece" at bounding box center [145, 640] width 195 height 14
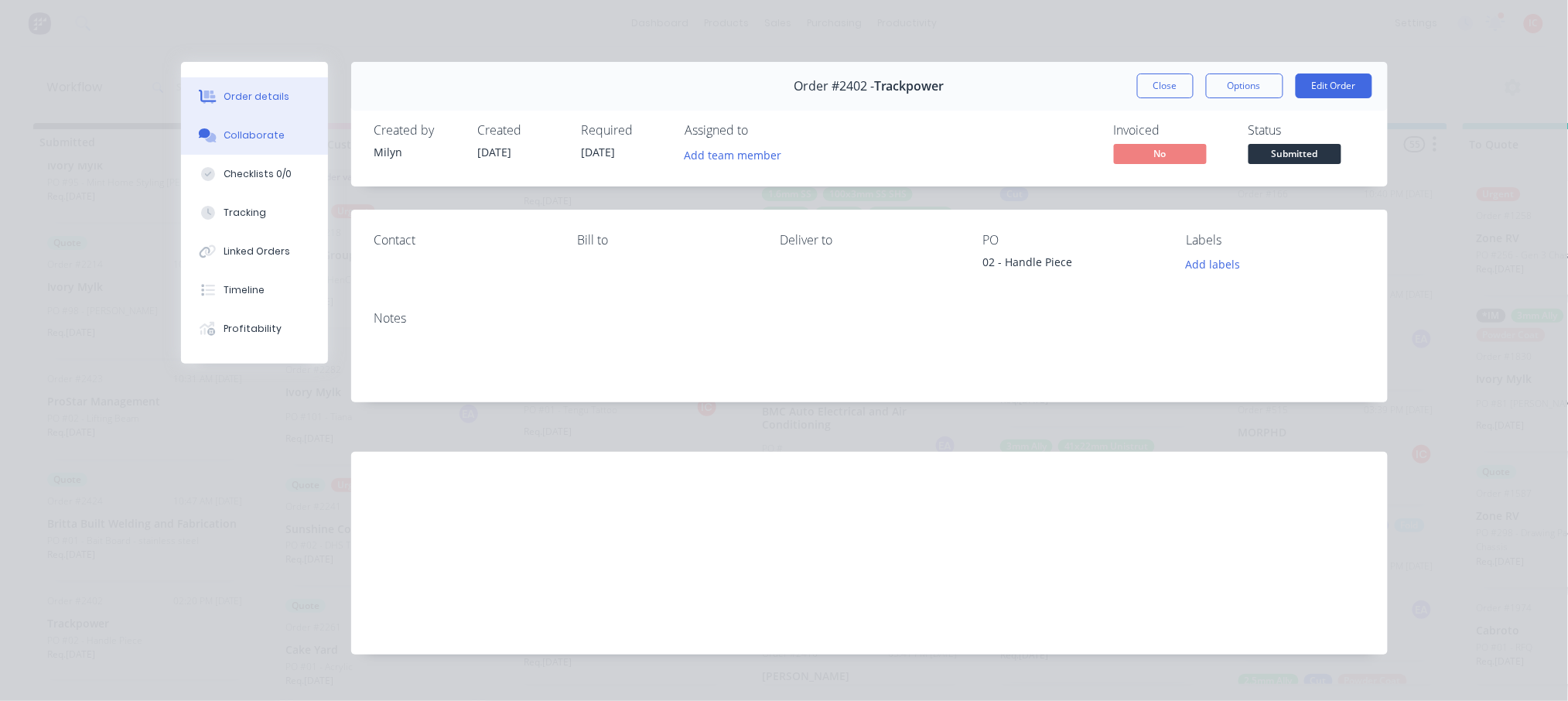
click at [276, 129] on button "Collaborate" at bounding box center [254, 135] width 147 height 39
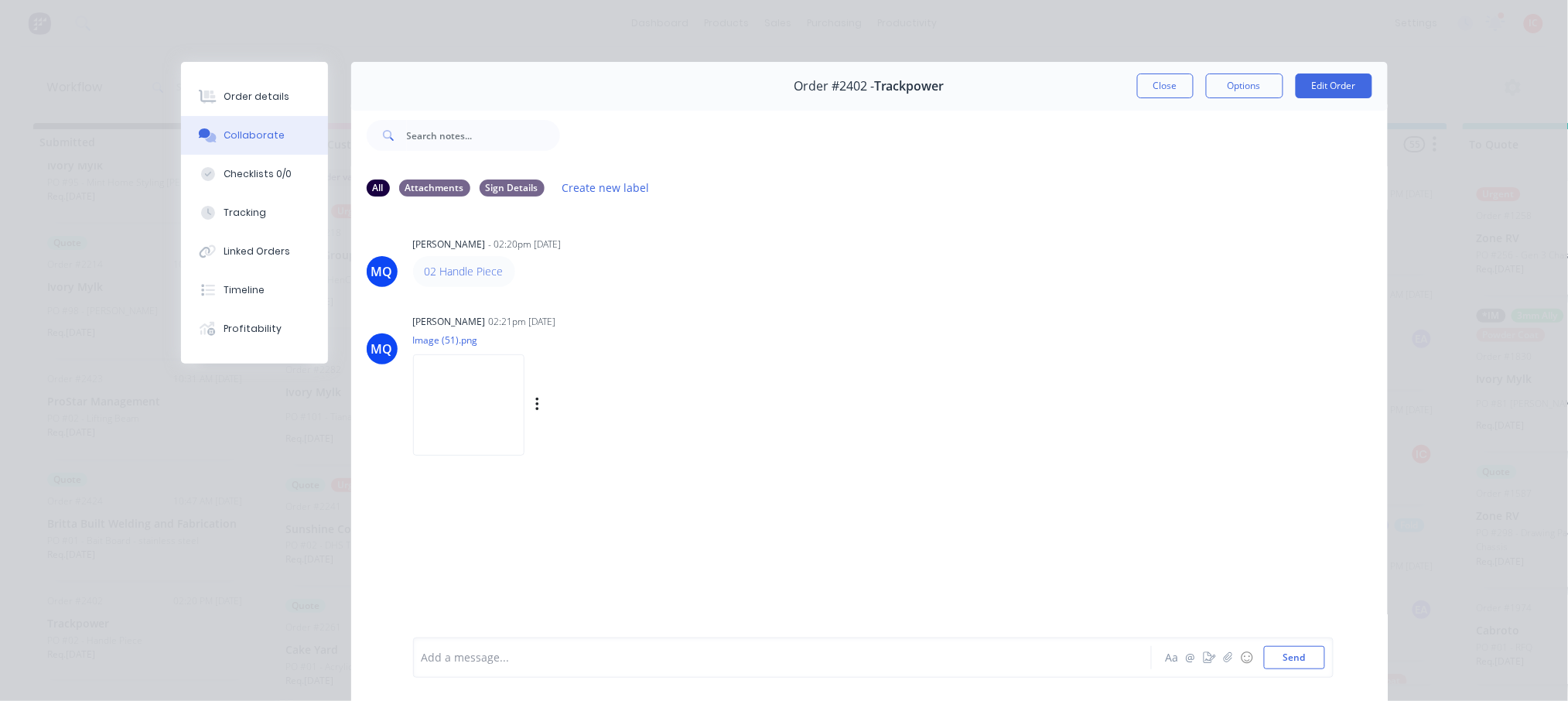
click at [486, 399] on img at bounding box center [469, 404] width 111 height 101
click at [1158, 93] on button "Close" at bounding box center [1165, 85] width 57 height 25
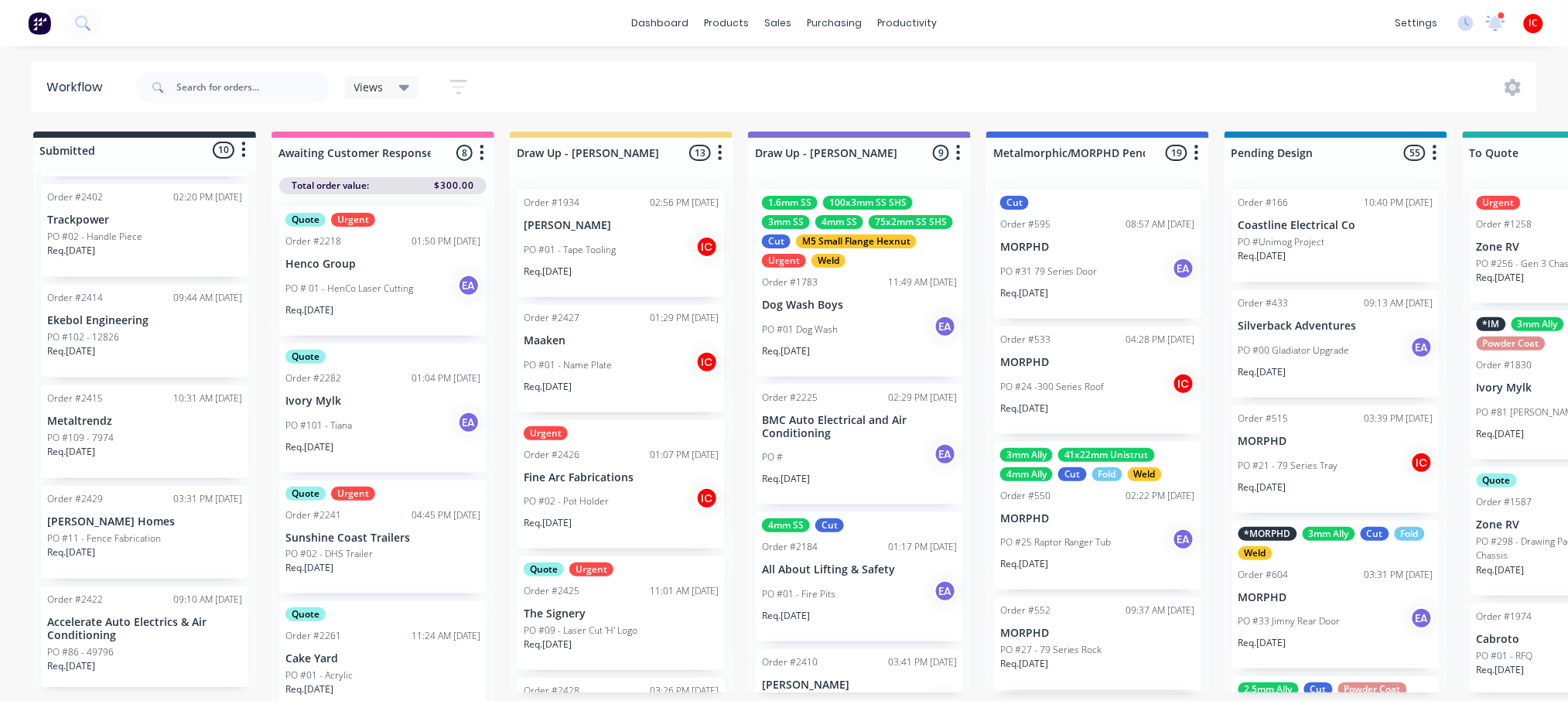
scroll to position [206, 0]
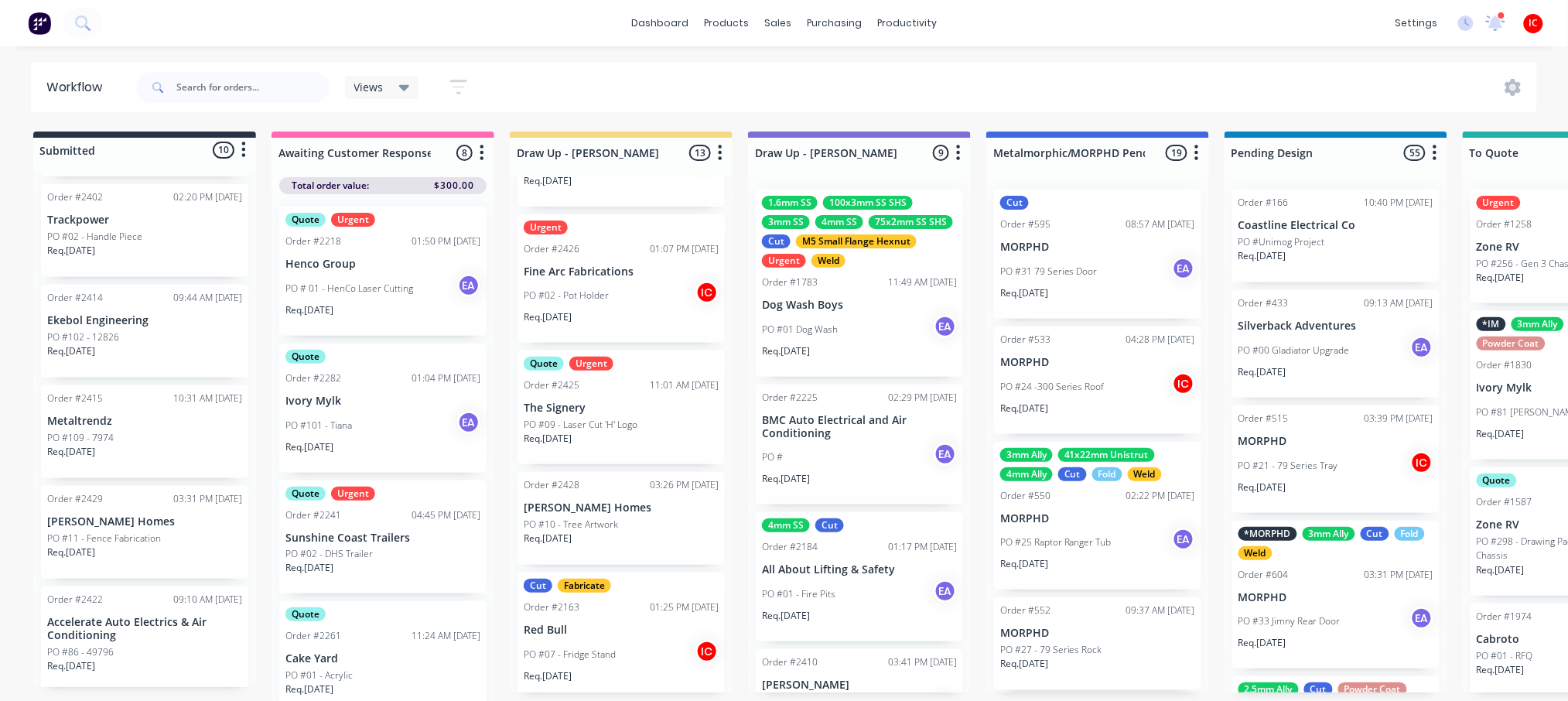
click at [677, 398] on div "Quote Urgent Order #2425 11:01 AM [DATE] The Signery PO #09 - Laser Cut 'H' Log…" at bounding box center [622, 407] width 208 height 114
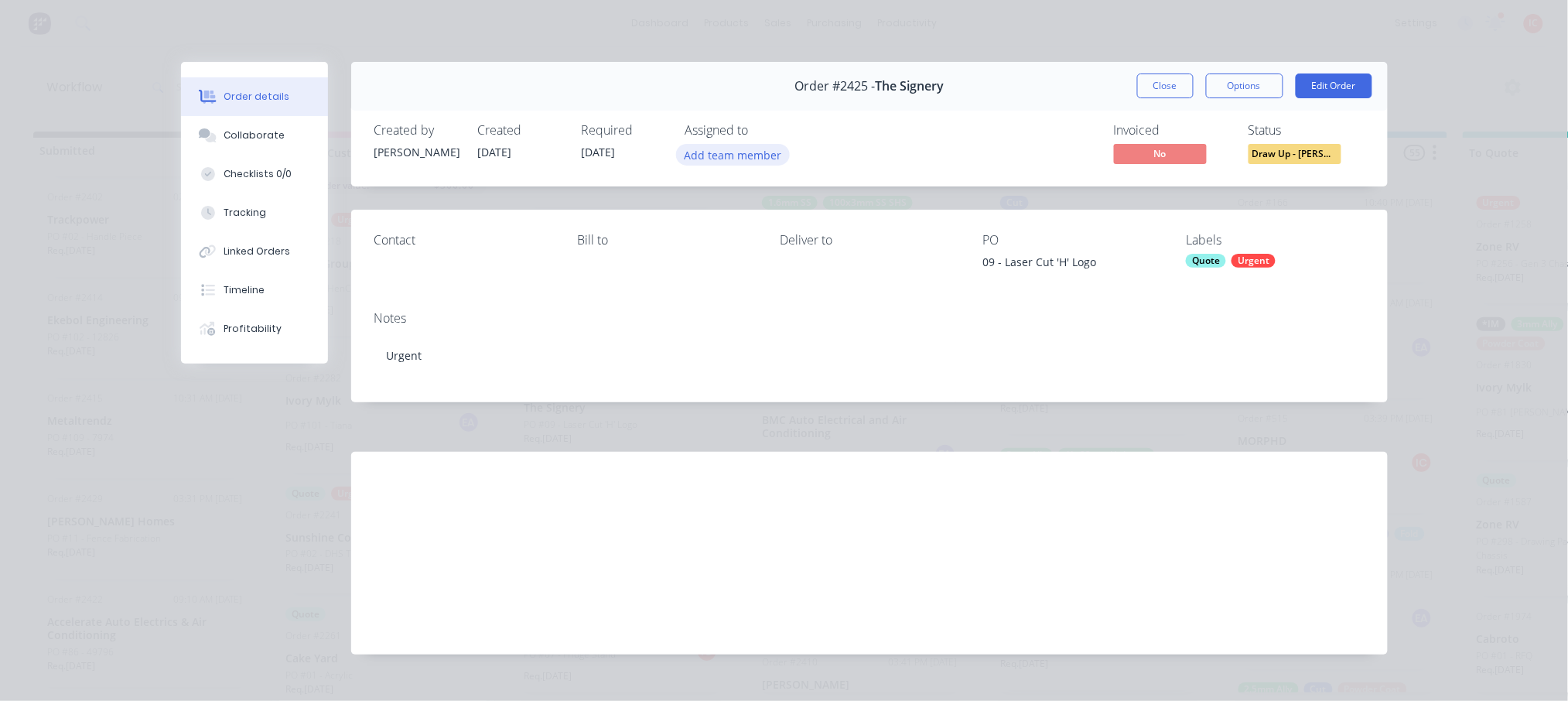
click at [729, 159] on button "Add team member" at bounding box center [733, 154] width 114 height 21
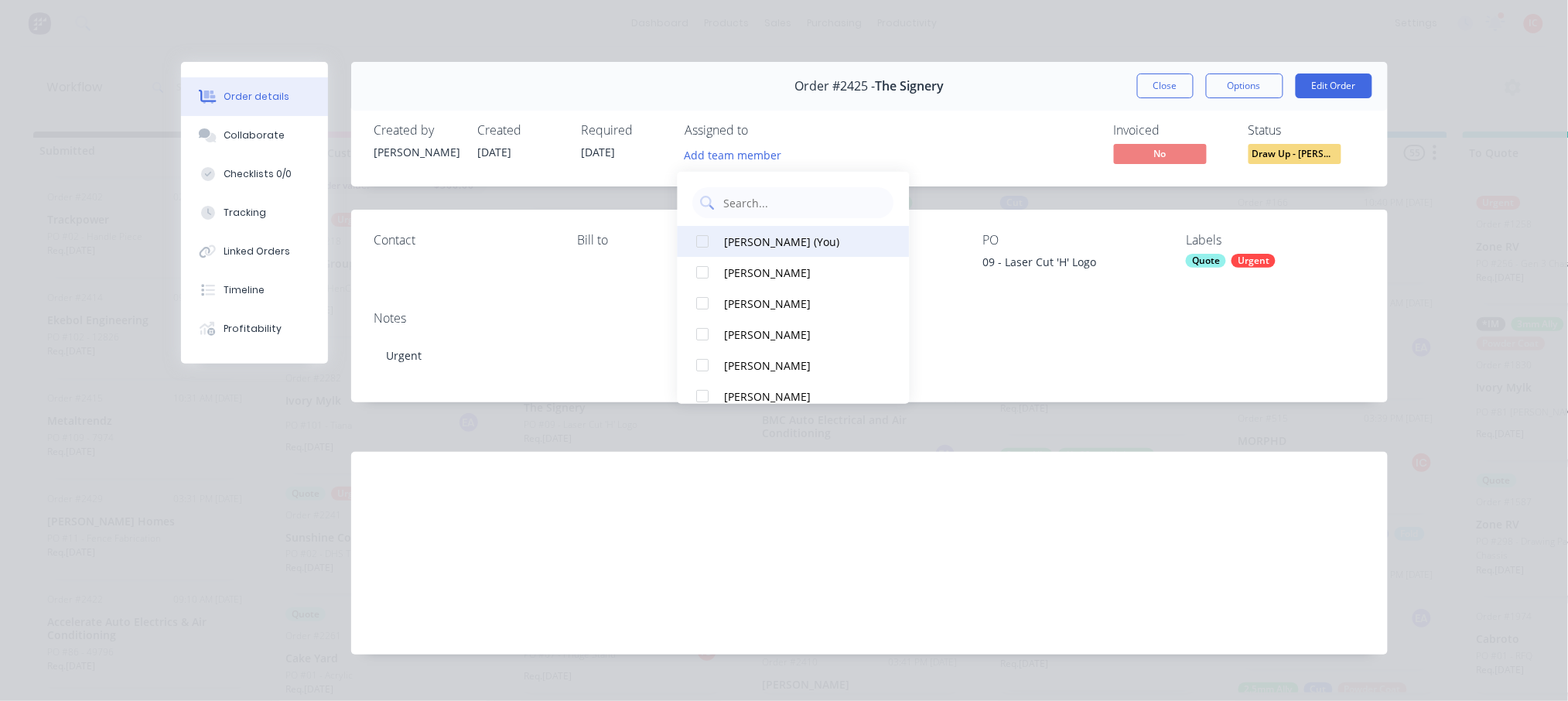
click at [755, 245] on div "[PERSON_NAME] (You)" at bounding box center [802, 241] width 155 height 17
drag, startPoint x: 1162, startPoint y: 78, endPoint x: 1116, endPoint y: 71, distance: 46.5
click at [1162, 79] on button "Close" at bounding box center [1165, 85] width 57 height 25
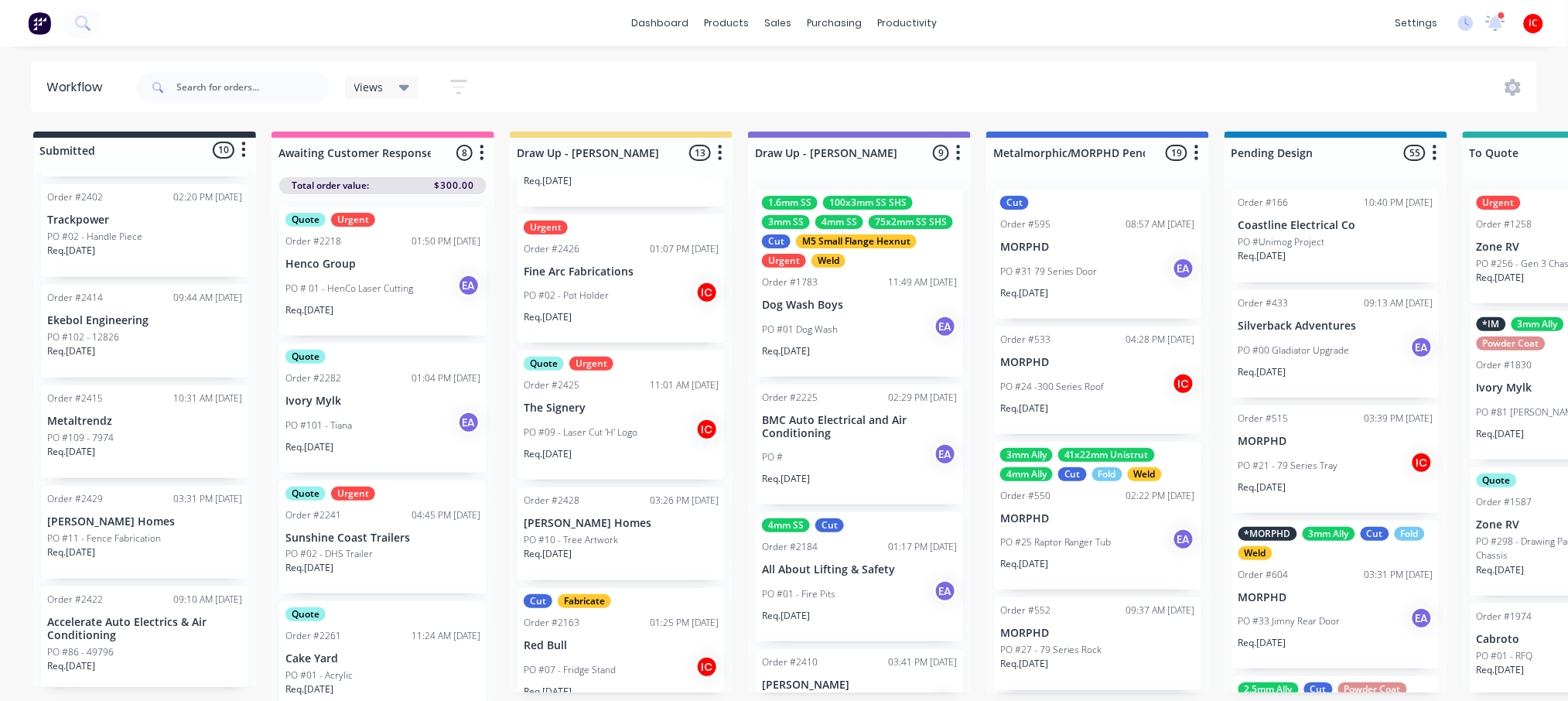
click at [674, 538] on div "PO #10 - Tree Artwork" at bounding box center [622, 540] width 195 height 14
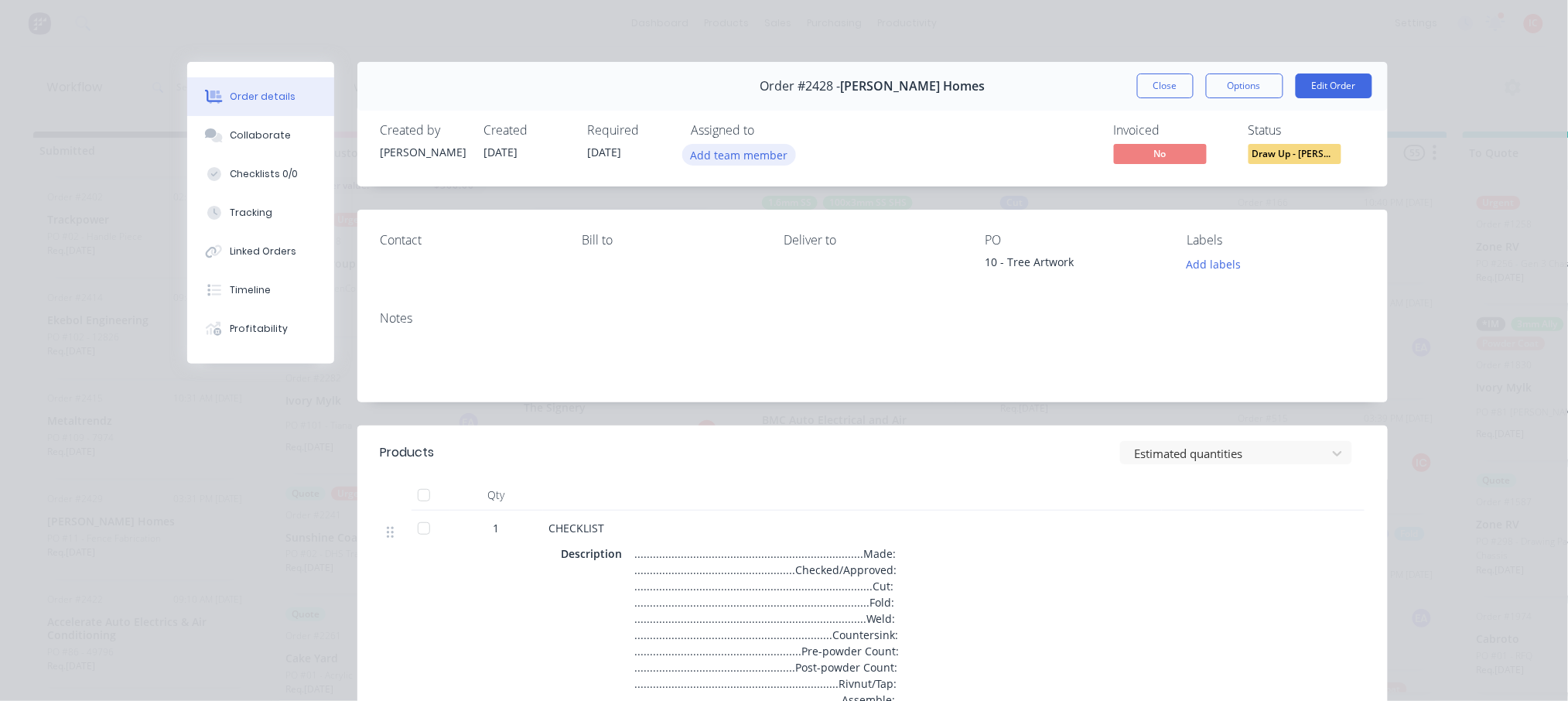
click at [707, 158] on button "Add team member" at bounding box center [739, 154] width 114 height 21
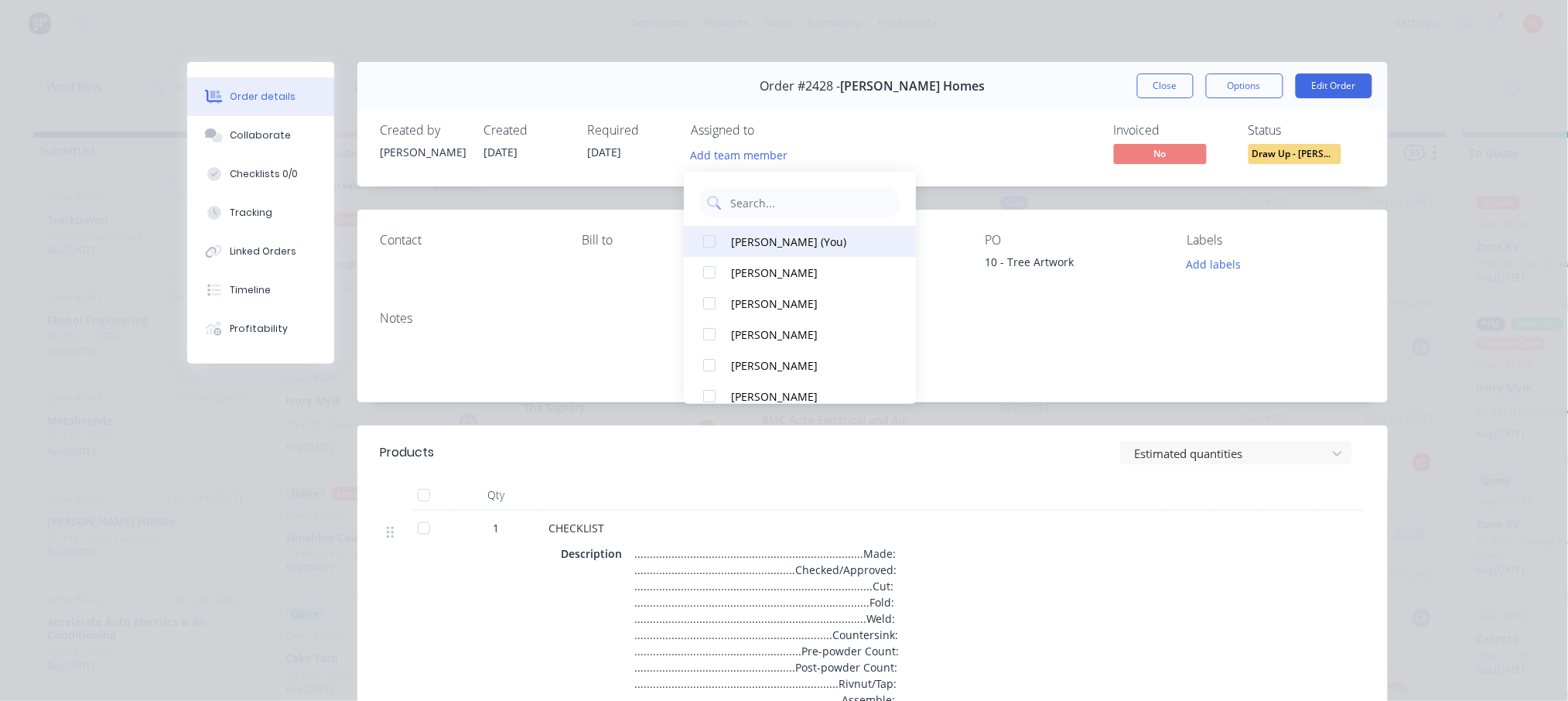
click at [765, 242] on div "[PERSON_NAME] (You)" at bounding box center [808, 241] width 155 height 17
click at [1172, 85] on button "Close" at bounding box center [1165, 85] width 57 height 25
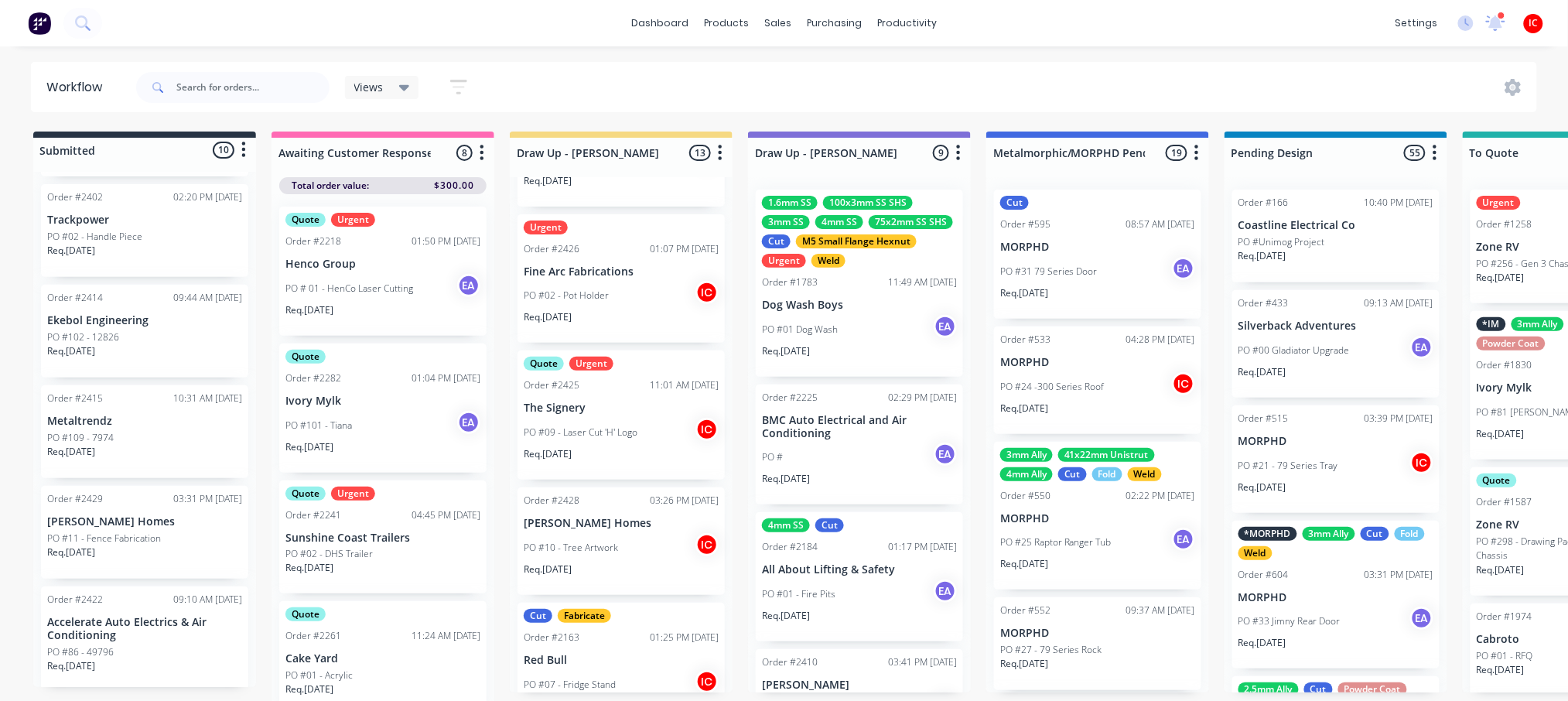
click at [639, 533] on div "PO #10 - Tree Artwork IC" at bounding box center [622, 548] width 195 height 30
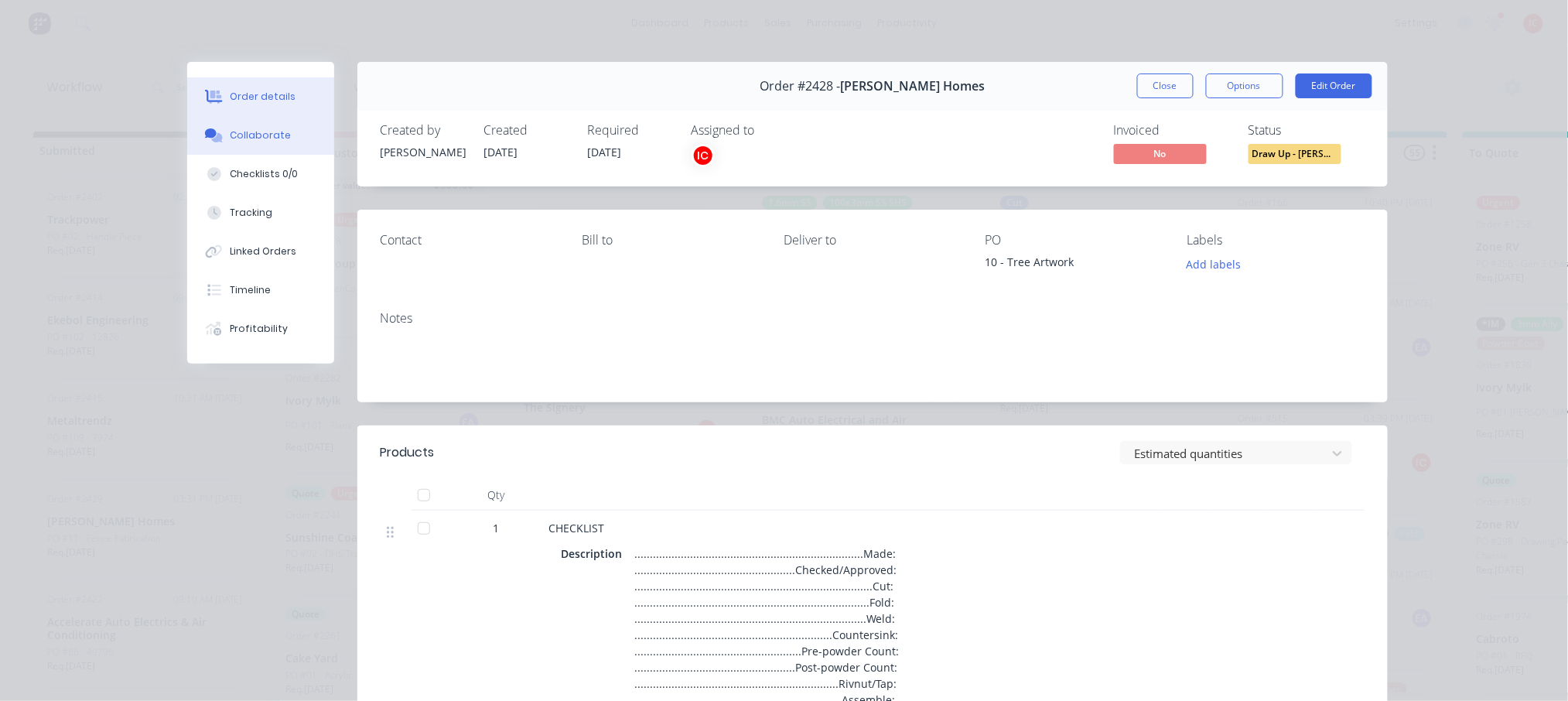
click at [266, 130] on div "Collaborate" at bounding box center [261, 134] width 61 height 14
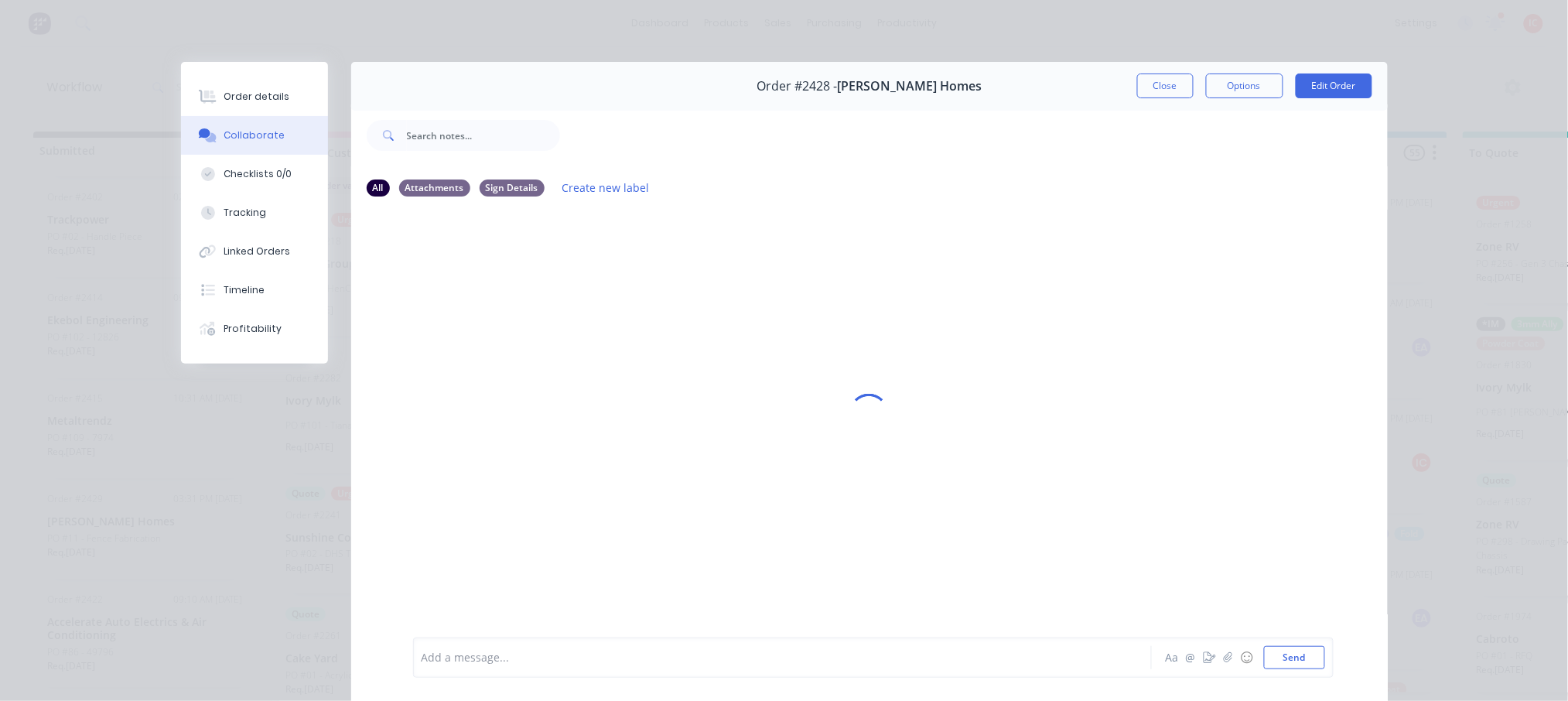
click at [752, 654] on div at bounding box center [761, 658] width 677 height 17
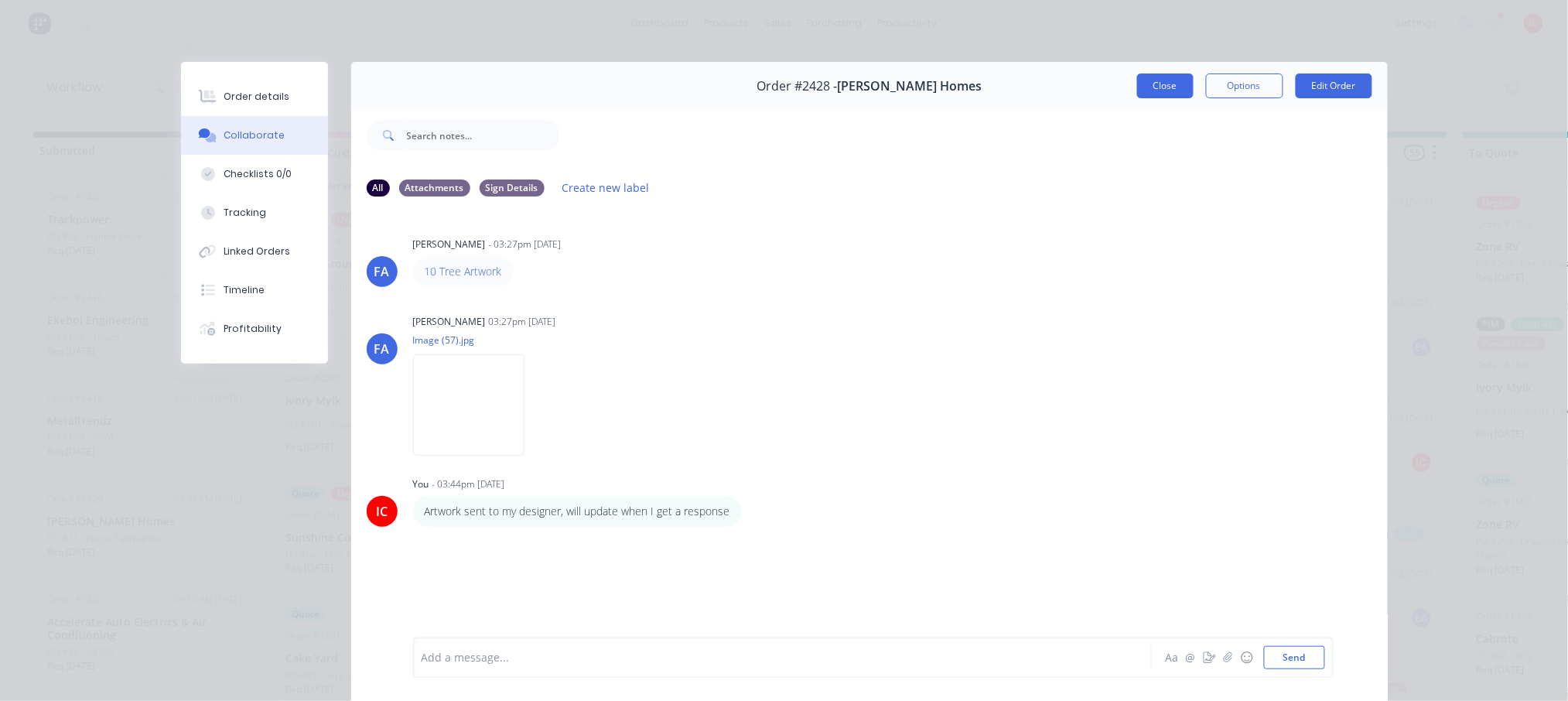
click at [1156, 80] on button "Close" at bounding box center [1165, 85] width 57 height 25
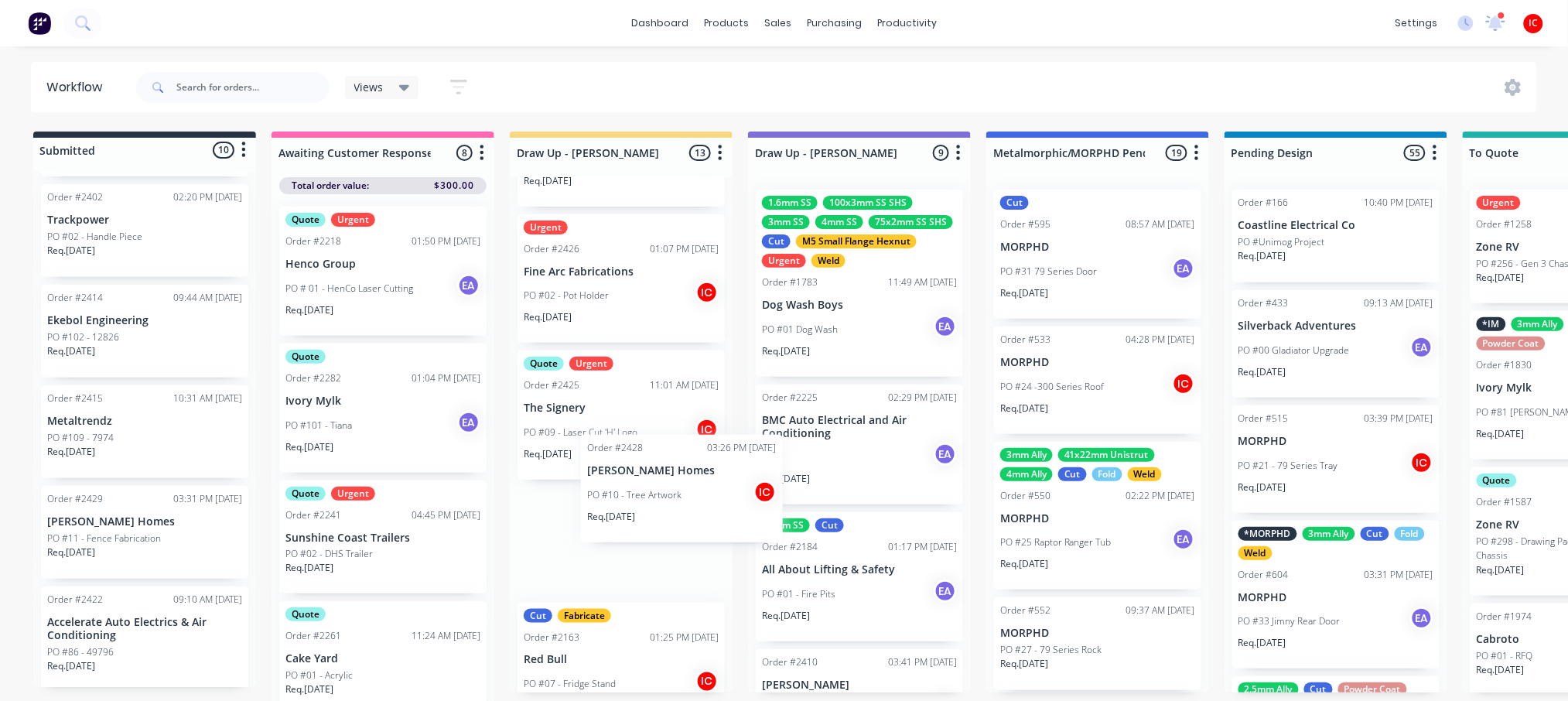
scroll to position [1, 0]
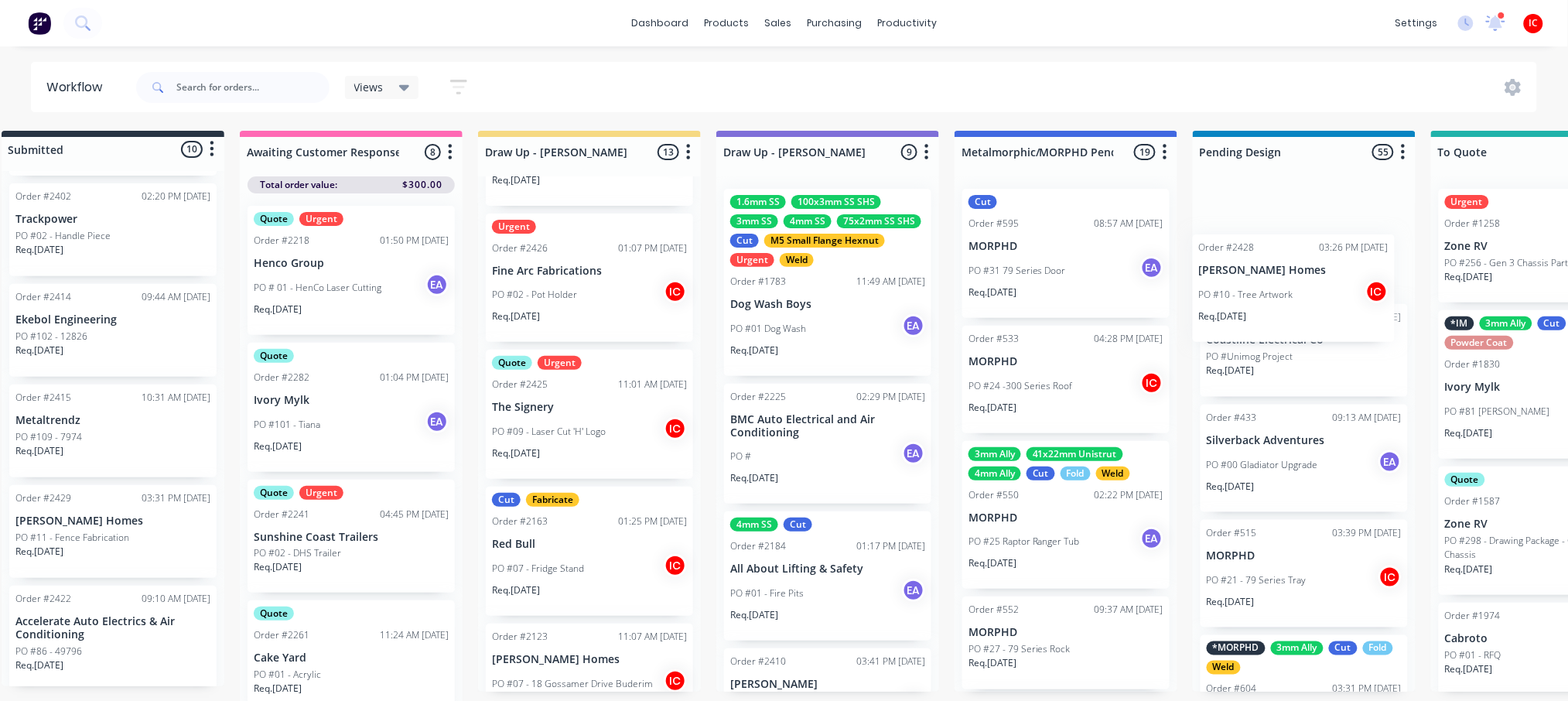
drag, startPoint x: 601, startPoint y: 546, endPoint x: 1283, endPoint y: 289, distance: 728.8
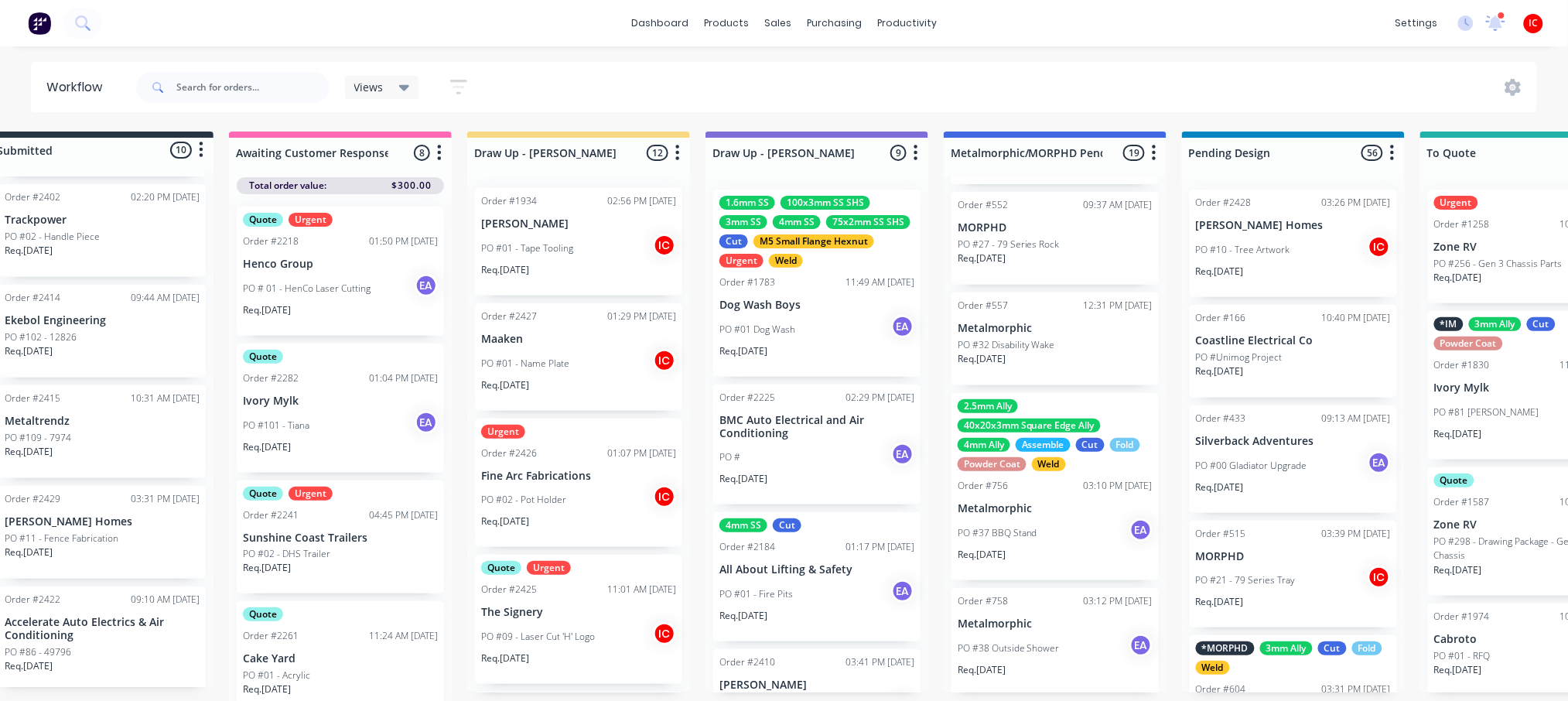
scroll to position [0, 0]
click at [245, 76] on input "text" at bounding box center [252, 87] width 153 height 31
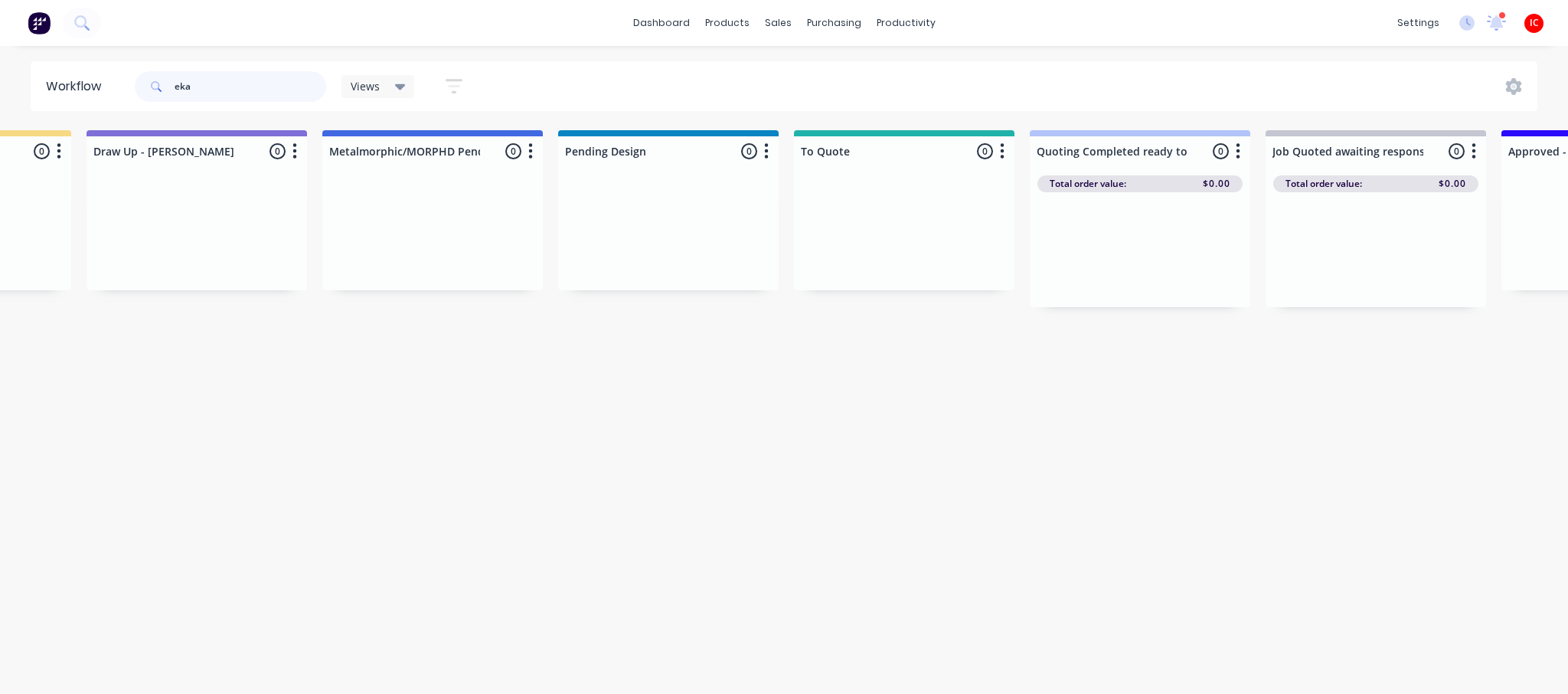
scroll to position [0, 657]
click at [237, 84] on input "eka" at bounding box center [250, 86] width 151 height 30
type input "ek"
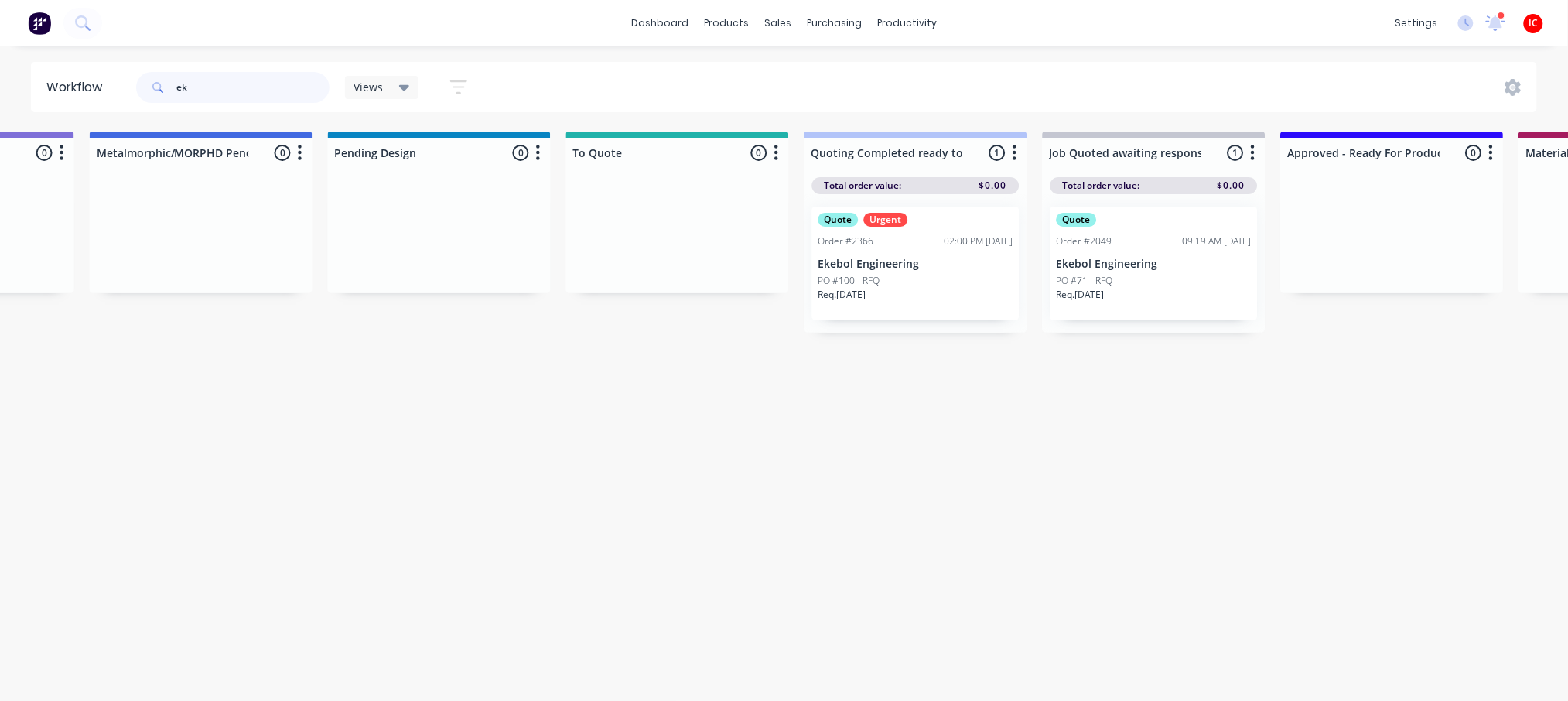
scroll to position [0, 0]
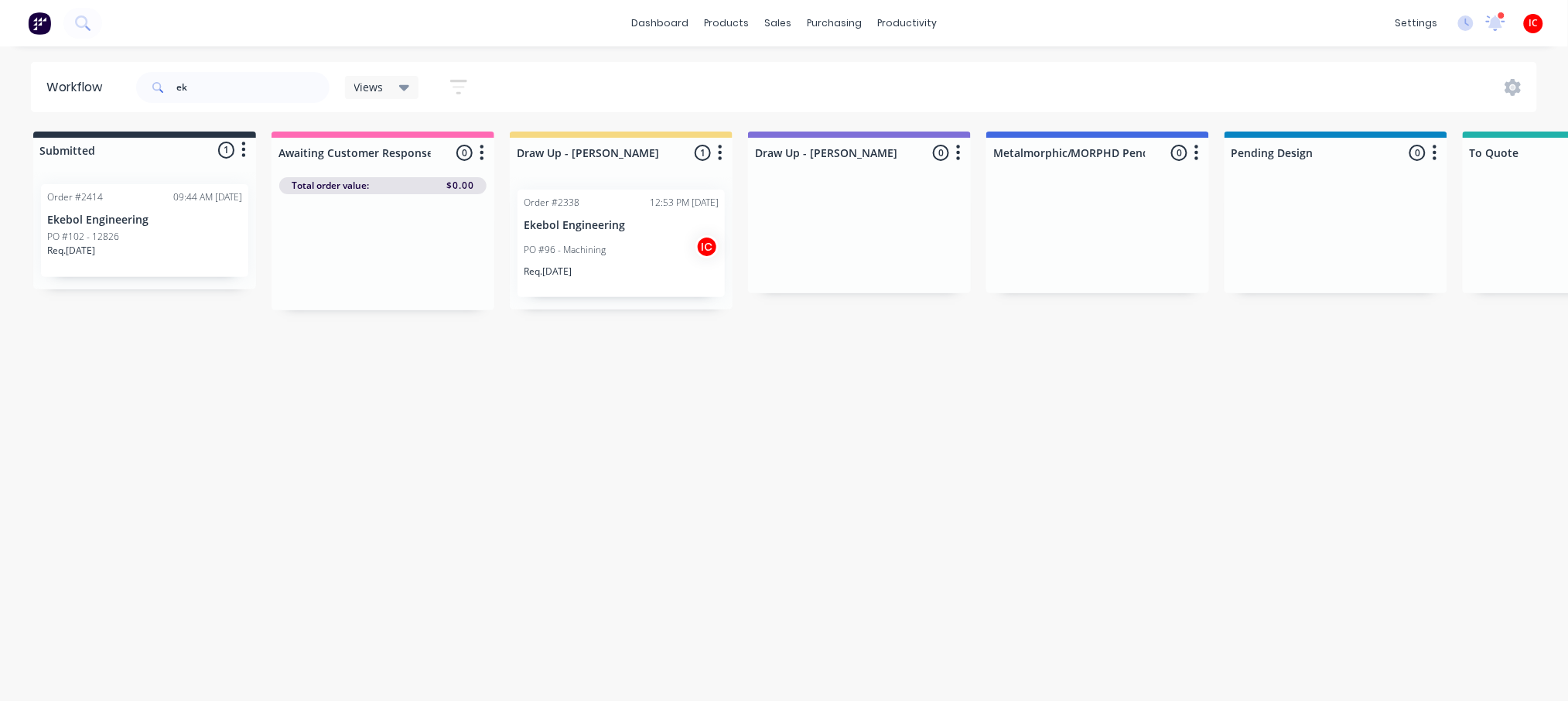
drag, startPoint x: 156, startPoint y: 78, endPoint x: 106, endPoint y: 72, distance: 50.4
click at [123, 82] on header "Workflow ek Views Save new view None (Default) edit [PERSON_NAME] edit [PERSON_…" at bounding box center [784, 87] width 1508 height 50
